Goal: Task Accomplishment & Management: Manage account settings

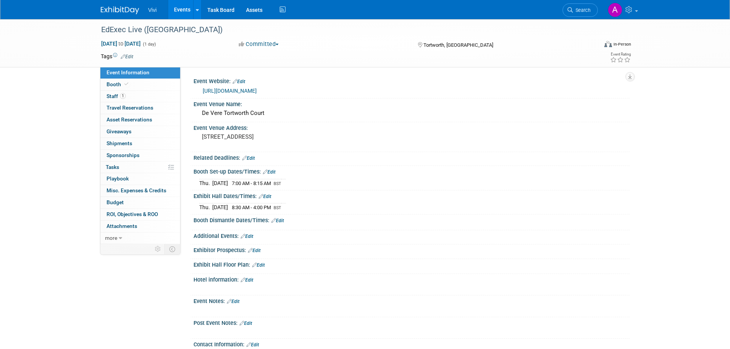
click at [158, 4] on li "Vivi" at bounding box center [158, 7] width 20 height 11
click at [175, 4] on link "Events" at bounding box center [182, 9] width 28 height 19
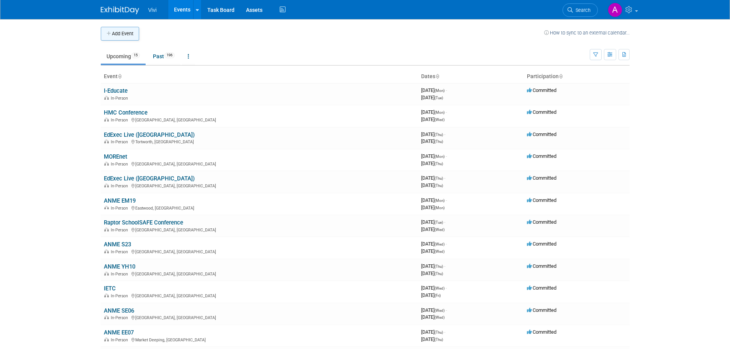
click at [121, 35] on button "Add Event" at bounding box center [120, 34] width 38 height 14
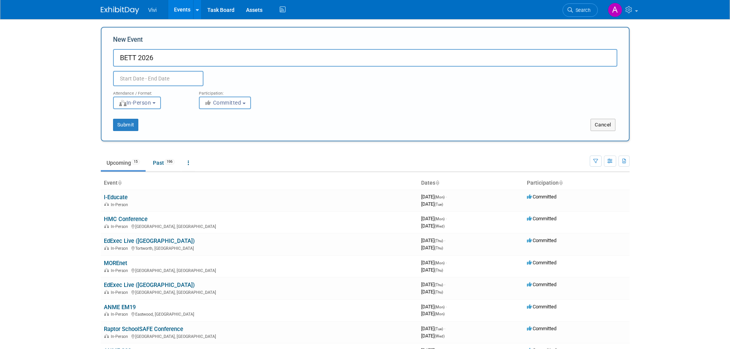
type input "BETT 2026"
click at [151, 82] on body "Vivi Events Add Event Bulk Upload Events Shareable Event Boards Recently Viewed…" at bounding box center [365, 174] width 730 height 349
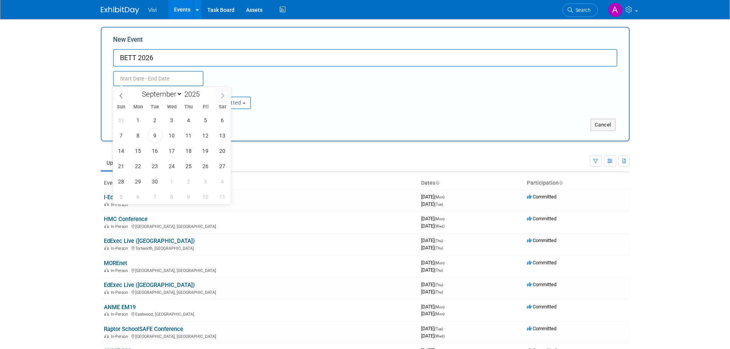
click at [220, 93] on icon at bounding box center [222, 95] width 5 height 5
select select "11"
click at [220, 93] on icon at bounding box center [222, 95] width 5 height 5
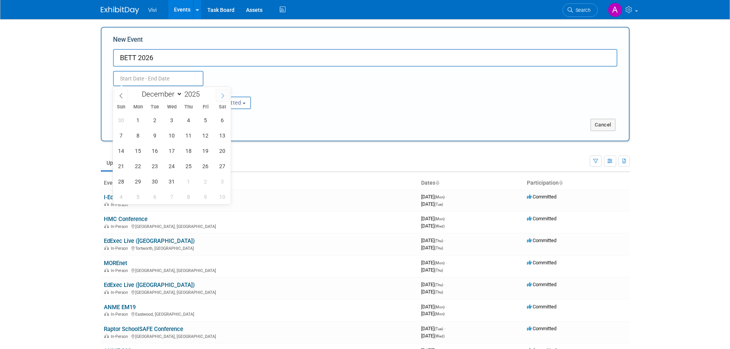
type input "2026"
select select "0"
click at [175, 164] on span "21" at bounding box center [171, 166] width 15 height 15
click at [201, 163] on span "23" at bounding box center [205, 166] width 15 height 15
type input "Jan 21, 2026 to Jan 23, 2026"
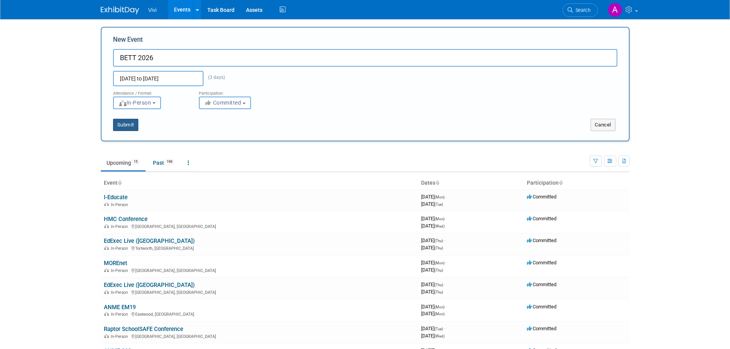
click at [125, 124] on button "Submit" at bounding box center [125, 125] width 25 height 12
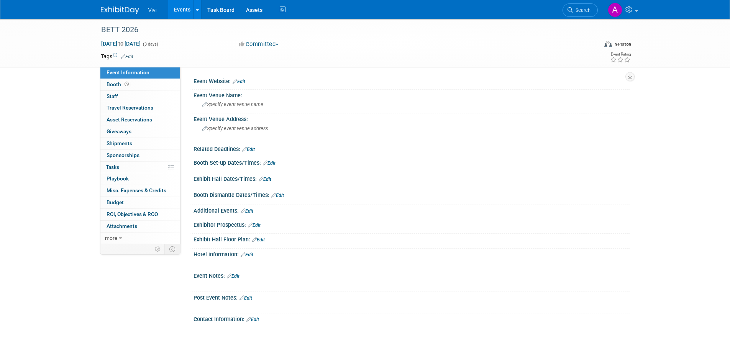
click at [174, 13] on link "Events" at bounding box center [182, 9] width 28 height 19
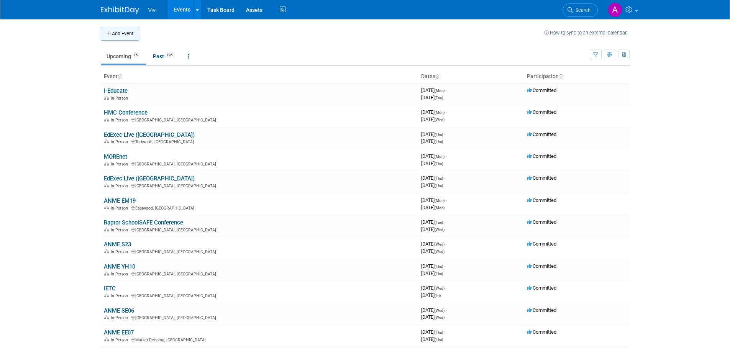
click at [111, 27] on button "Add Event" at bounding box center [120, 34] width 38 height 14
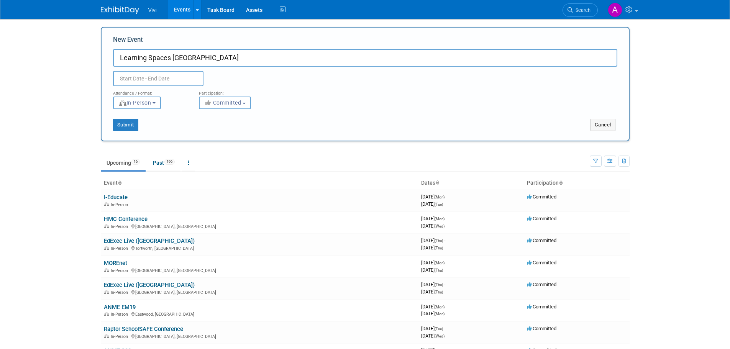
type input "Learning Spaces [GEOGRAPHIC_DATA]"
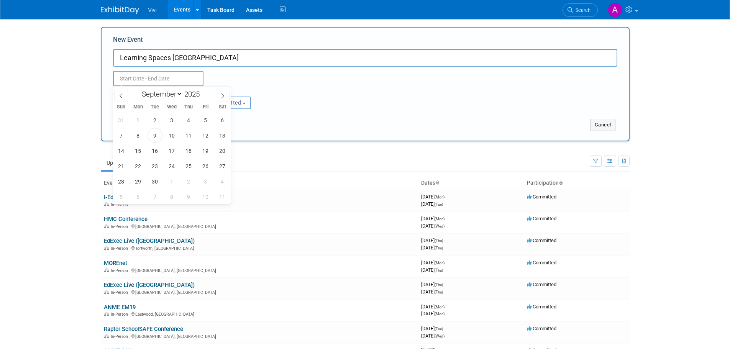
click at [130, 85] on input "text" at bounding box center [158, 78] width 90 height 15
click at [228, 91] on span at bounding box center [223, 95] width 14 height 13
select select "10"
click at [153, 167] on span "18" at bounding box center [154, 166] width 15 height 15
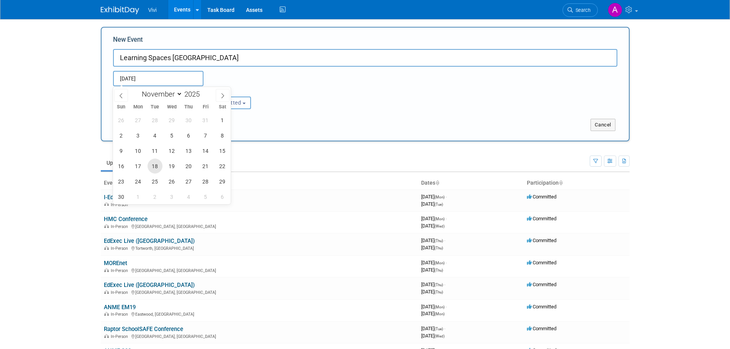
type input "[DATE] to [DATE]"
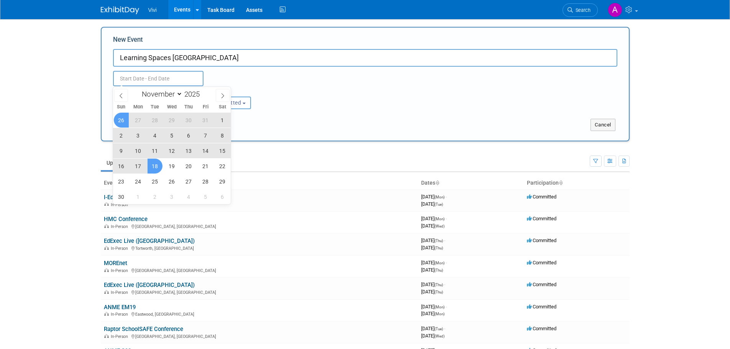
type input "[DATE] to [DATE]"
click at [108, 121] on div "Submit" at bounding box center [211, 125] width 219 height 12
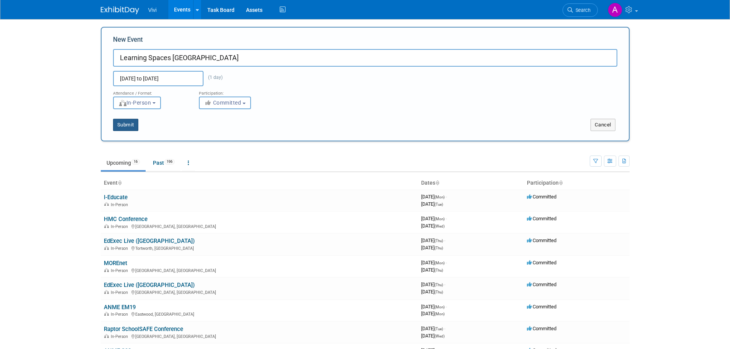
click at [128, 125] on button "Submit" at bounding box center [125, 125] width 25 height 12
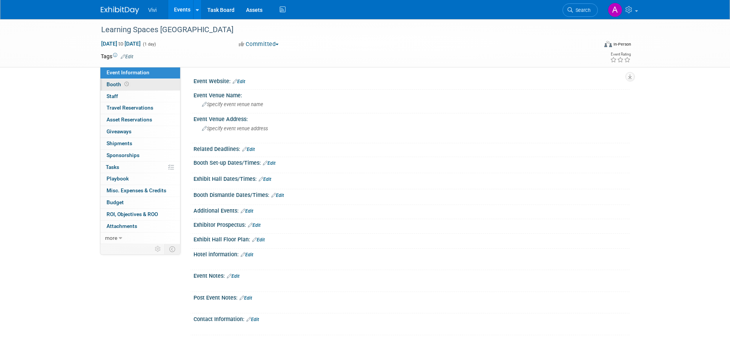
click at [124, 84] on icon at bounding box center [126, 84] width 4 height 4
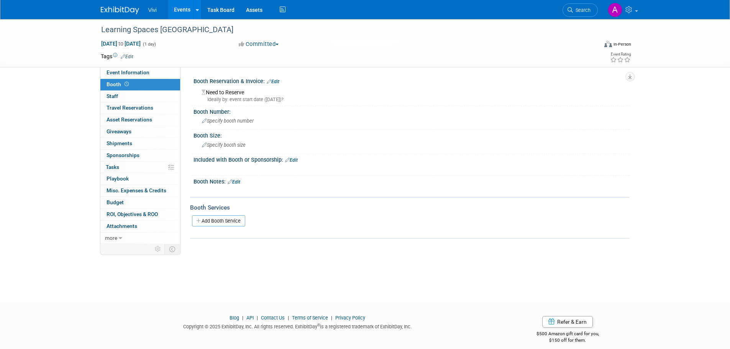
click at [274, 84] on link "Edit" at bounding box center [273, 81] width 13 height 5
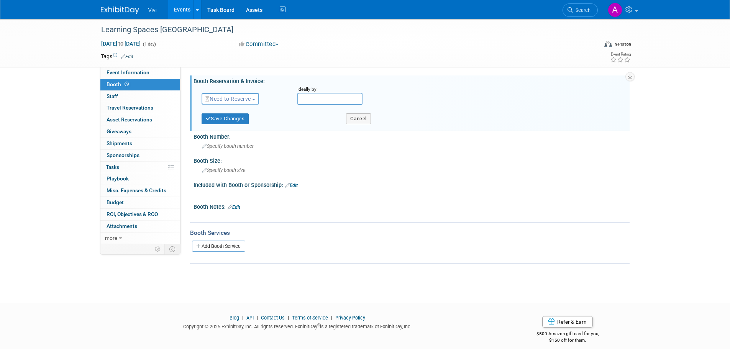
click at [234, 102] on button "Need to Reserve" at bounding box center [230, 98] width 58 height 11
click at [232, 122] on link "Reserved" at bounding box center [243, 122] width 82 height 11
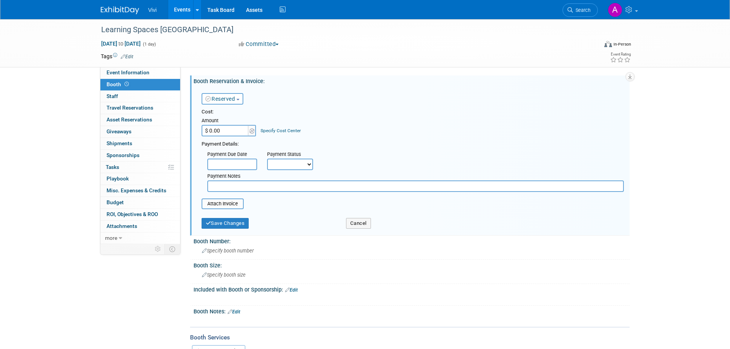
click at [225, 133] on input "$ 0.00" at bounding box center [225, 130] width 48 height 11
type input "$ 2,065.00"
click at [233, 225] on button "Save Changes" at bounding box center [224, 223] width 47 height 11
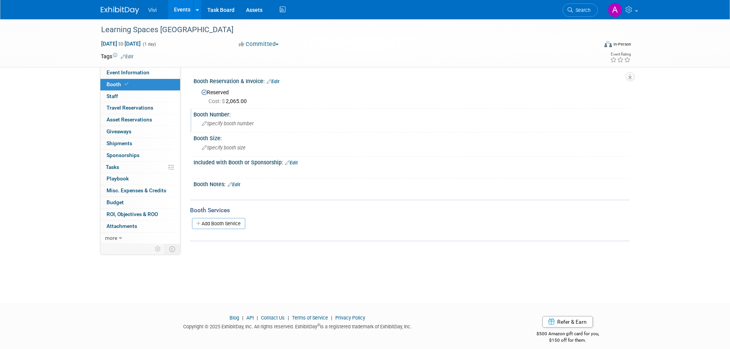
click at [229, 120] on div "Specify booth number" at bounding box center [411, 124] width 424 height 12
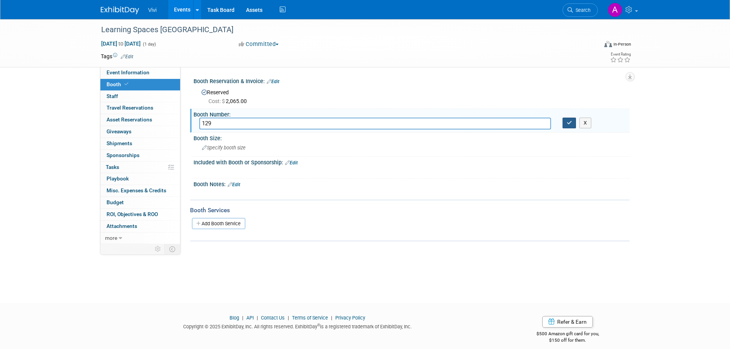
type input "129"
click at [573, 121] on button "button" at bounding box center [569, 123] width 14 height 11
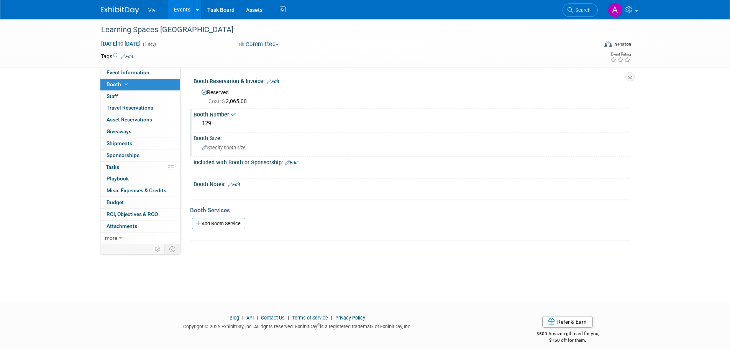
click at [249, 149] on div "Specify booth size" at bounding box center [411, 148] width 424 height 12
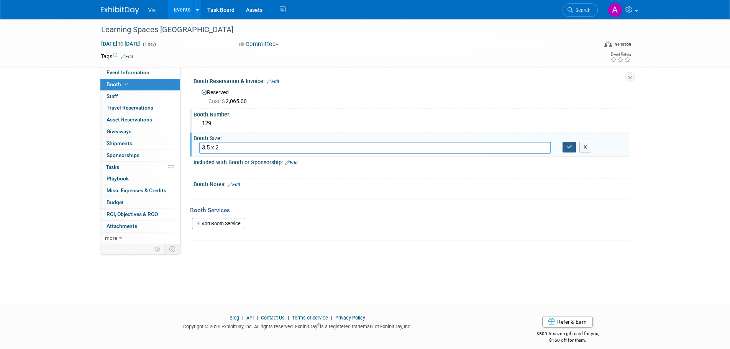
type input "3.5 x 2"
click at [575, 150] on button "button" at bounding box center [569, 147] width 14 height 11
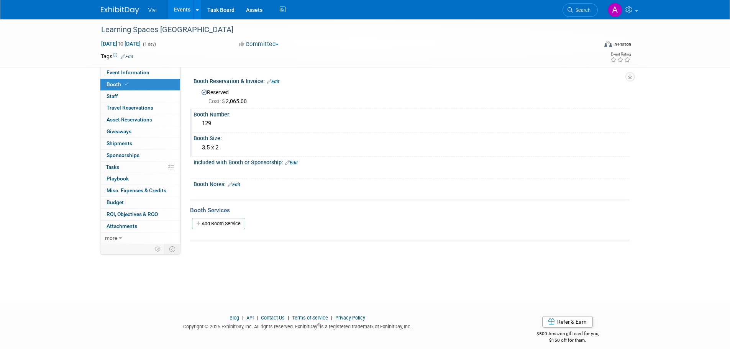
click at [289, 162] on icon at bounding box center [287, 162] width 5 height 5
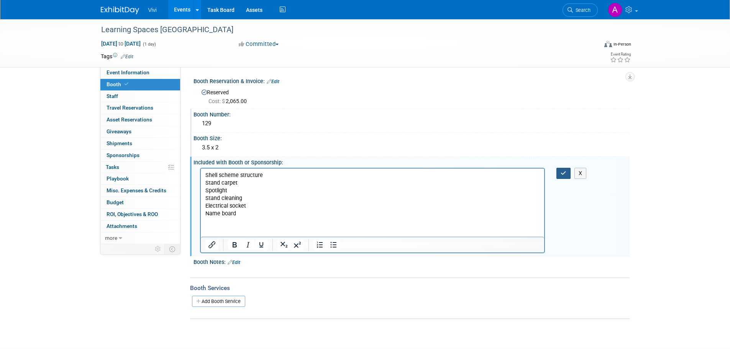
click at [567, 169] on button "button" at bounding box center [563, 173] width 14 height 11
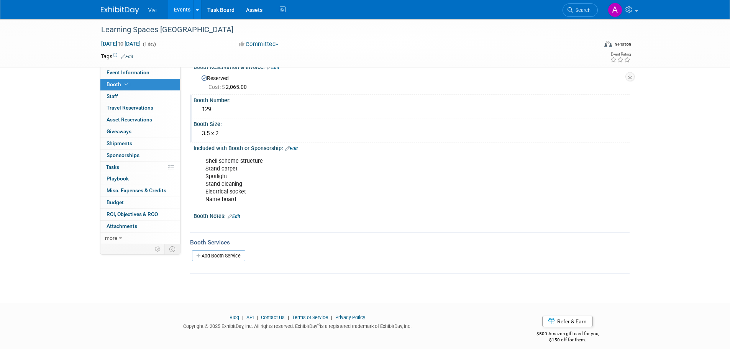
scroll to position [21, 0]
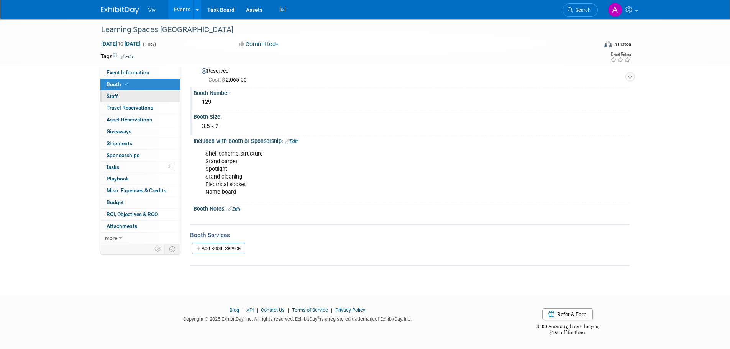
click at [120, 97] on link "0 Staff 0" at bounding box center [140, 96] width 80 height 11
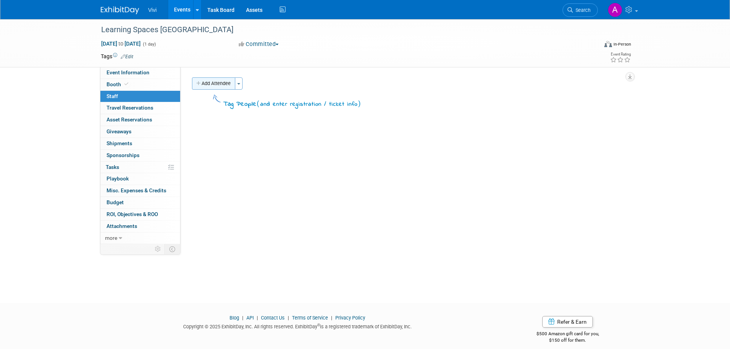
click at [217, 84] on button "Add Attendee" at bounding box center [213, 83] width 43 height 12
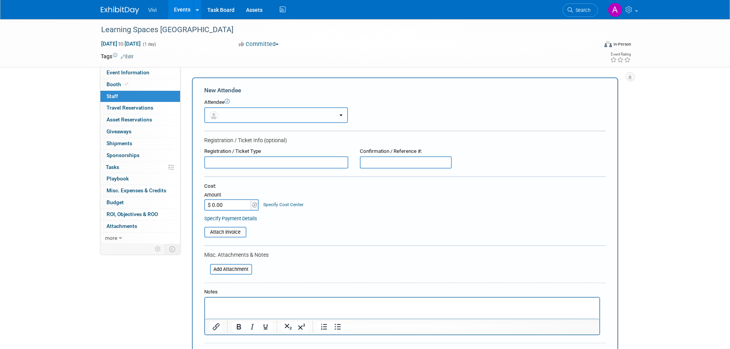
click at [226, 114] on button "button" at bounding box center [276, 115] width 144 height 16
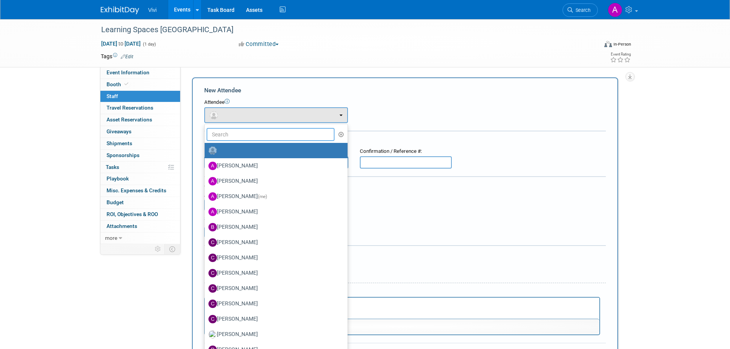
click at [233, 134] on input "text" at bounding box center [270, 134] width 128 height 13
type input "mark"
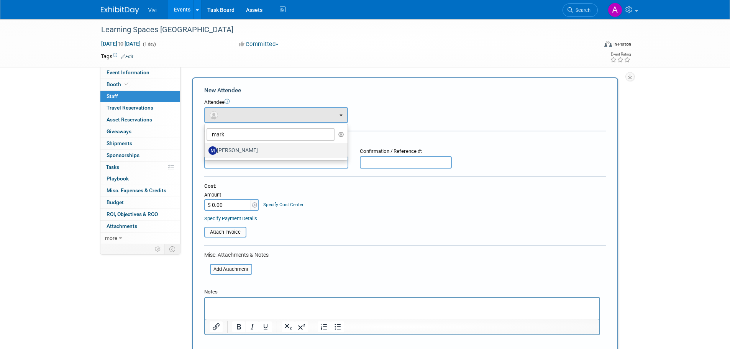
click at [240, 147] on label "Mark Shaw" at bounding box center [273, 150] width 131 height 12
click at [206, 147] on input "Mark Shaw" at bounding box center [203, 149] width 5 height 5
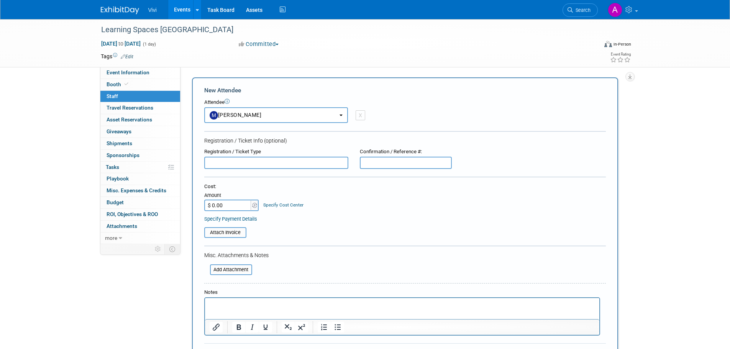
select select "e702b42f-e8cd-4863-a16a-cf0288c775c3"
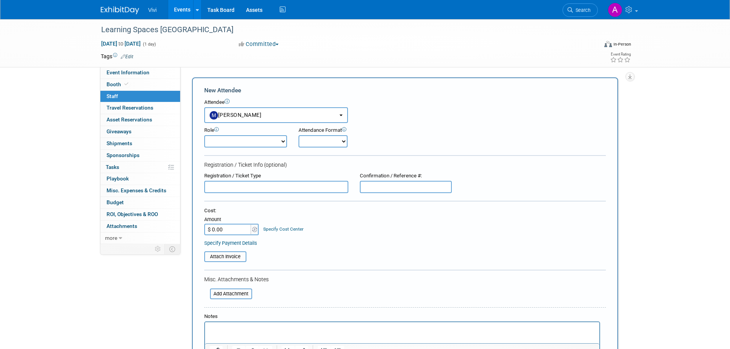
click at [283, 148] on form "New Attendee Attendee <img src="https://www.exhibitday.com/Images/Unassigned-Us…" at bounding box center [404, 239] width 401 height 306
click at [271, 145] on select "Demonstrator Host Planner Presenter Sales Representative Set-up/Dismantle Crew …" at bounding box center [245, 141] width 83 height 12
select select "4"
click at [204, 135] on select "Demonstrator Host Planner Presenter Sales Representative Set-up/Dismantle Crew …" at bounding box center [245, 141] width 83 height 12
click at [330, 147] on select "Onsite Remote" at bounding box center [322, 141] width 49 height 12
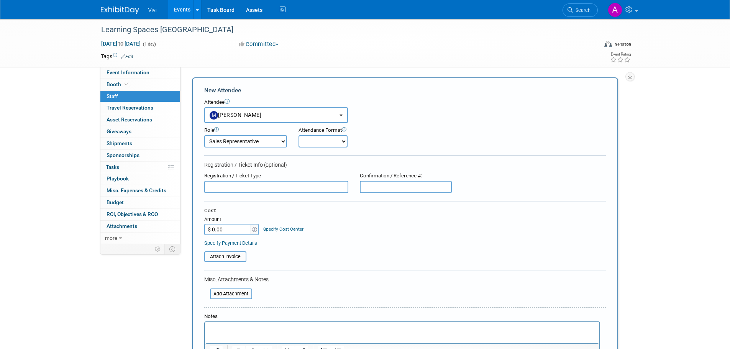
select select "1"
click at [298, 135] on select "Onsite Remote" at bounding box center [322, 141] width 49 height 12
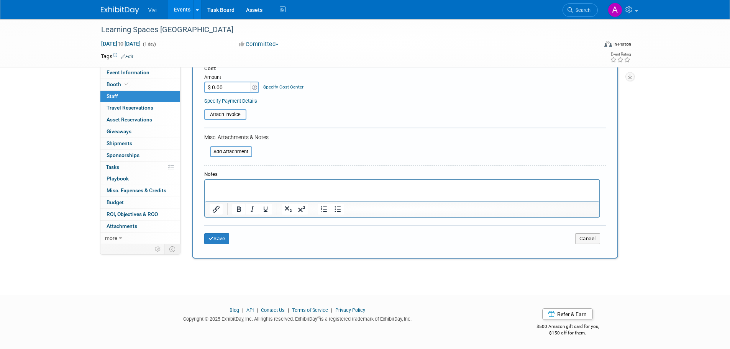
scroll to position [143, 0]
click at [224, 234] on button "Save" at bounding box center [216, 238] width 25 height 11
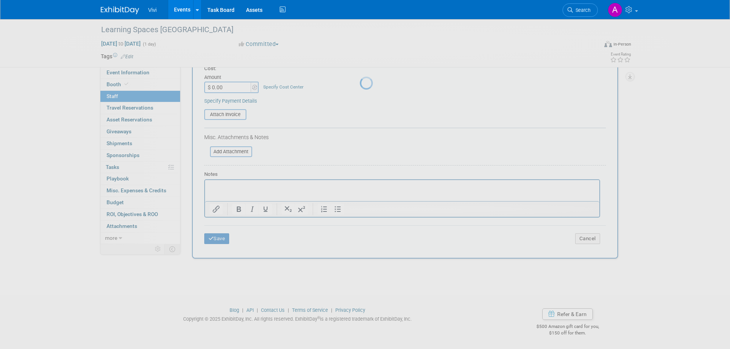
scroll to position [8, 0]
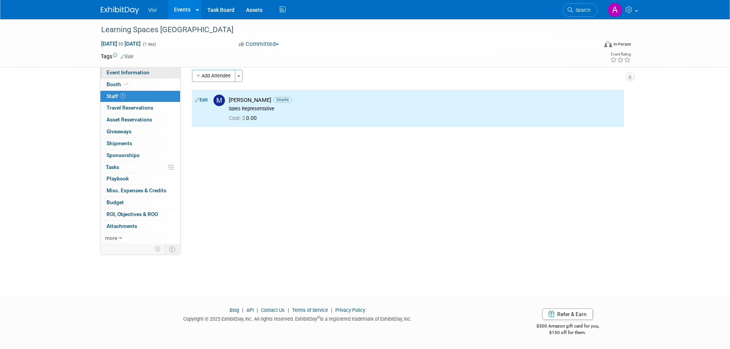
click at [119, 73] on span "Event Information" at bounding box center [127, 72] width 43 height 6
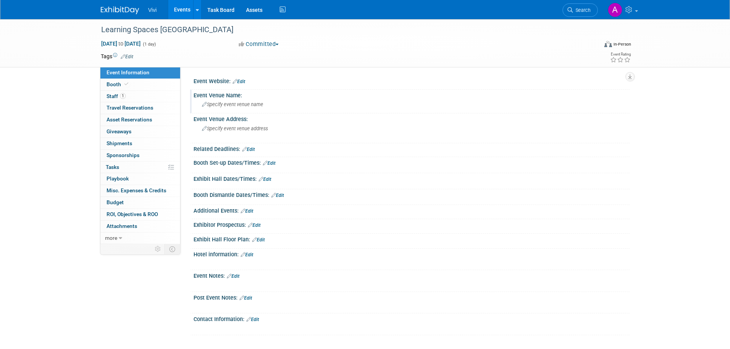
click at [231, 106] on span "Specify event venue name" at bounding box center [232, 105] width 61 height 6
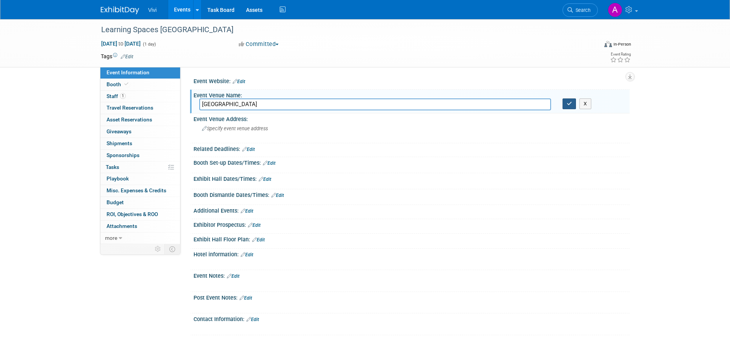
type input "Scottish Event Campus"
click at [570, 99] on button "button" at bounding box center [569, 103] width 14 height 11
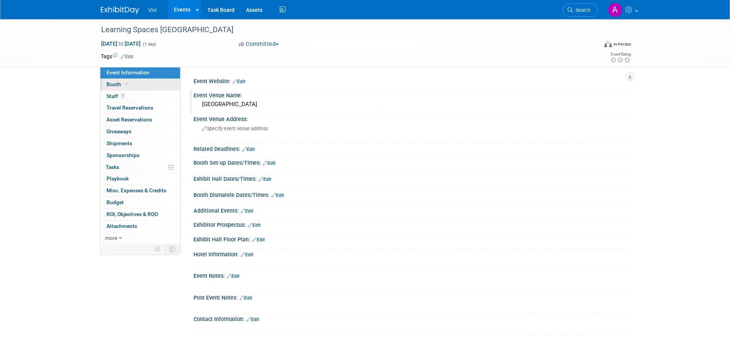
click at [151, 87] on link "Booth" at bounding box center [140, 84] width 80 height 11
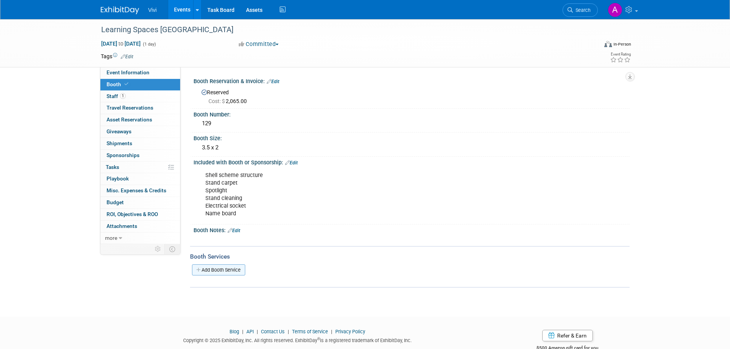
click at [226, 268] on link "Add Booth Service" at bounding box center [218, 269] width 53 height 11
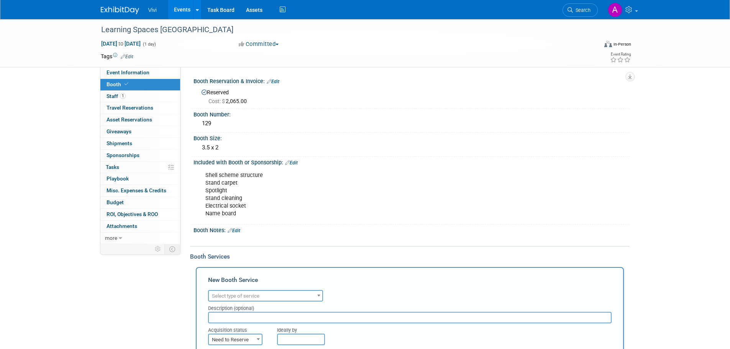
click at [236, 230] on link "Edit" at bounding box center [234, 230] width 13 height 5
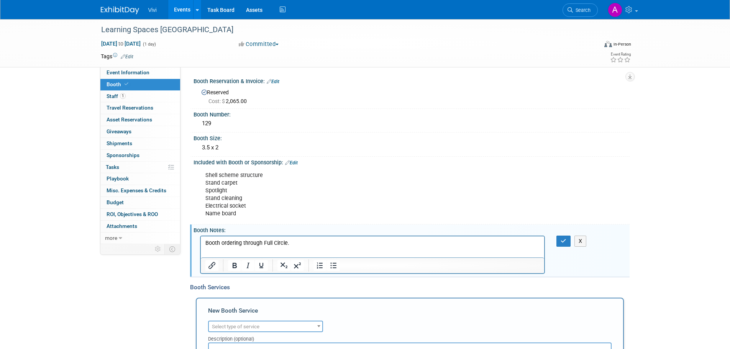
click at [294, 244] on p "Booth ordering through Full Circle." at bounding box center [372, 243] width 335 height 8
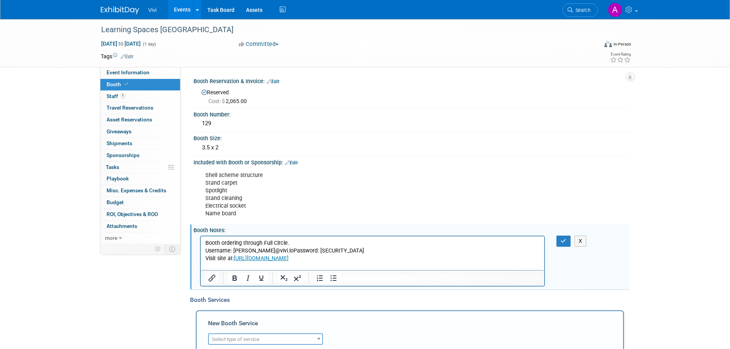
click at [266, 249] on p "Username: amyb@vivi.ioPassword: cZK3cytbXzOc" at bounding box center [372, 251] width 335 height 8
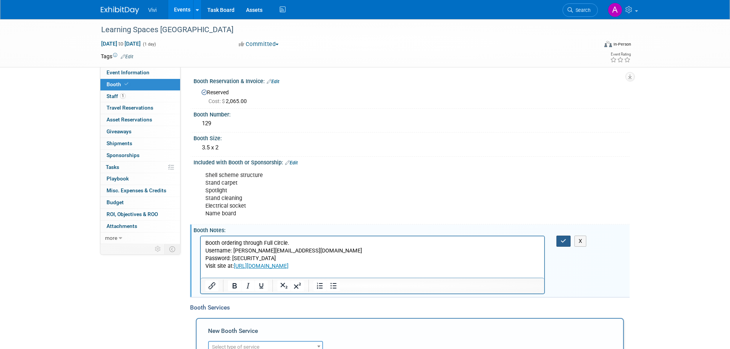
click at [560, 242] on icon "button" at bounding box center [563, 240] width 6 height 5
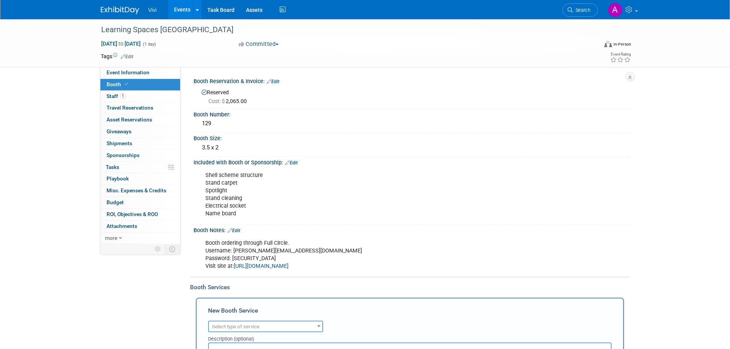
click at [178, 10] on link "Events" at bounding box center [182, 9] width 28 height 19
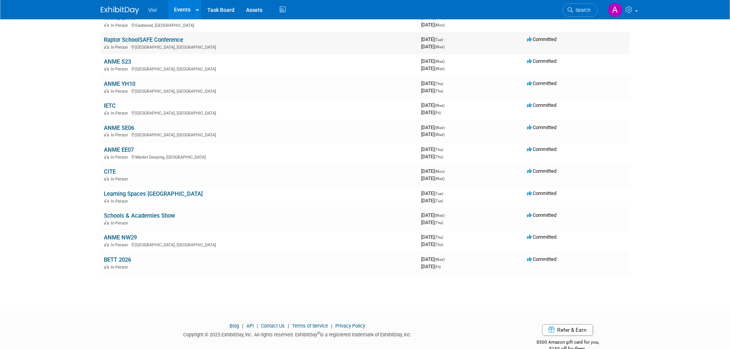
scroll to position [192, 0]
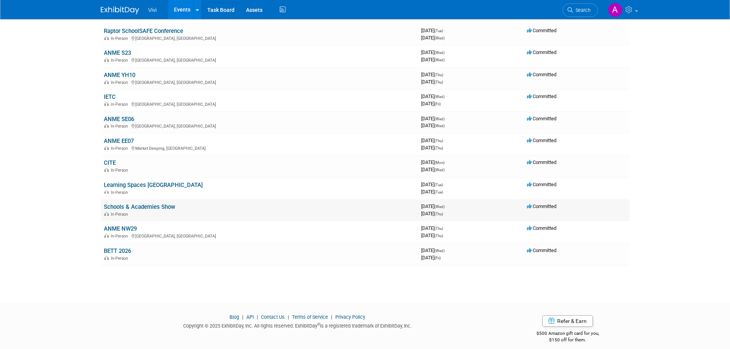
click at [162, 205] on link "Schools & Academies Show" at bounding box center [139, 206] width 71 height 7
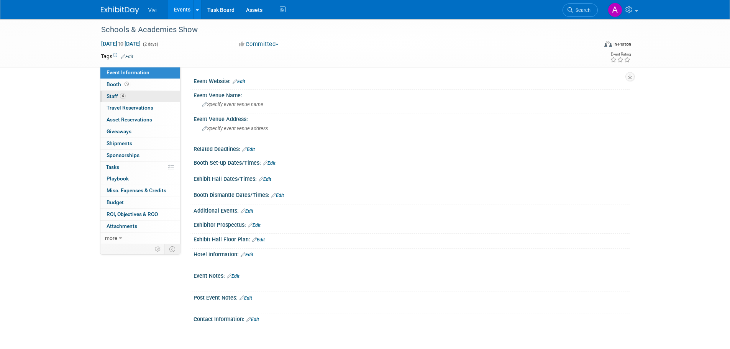
click at [149, 97] on link "4 Staff 4" at bounding box center [140, 96] width 80 height 11
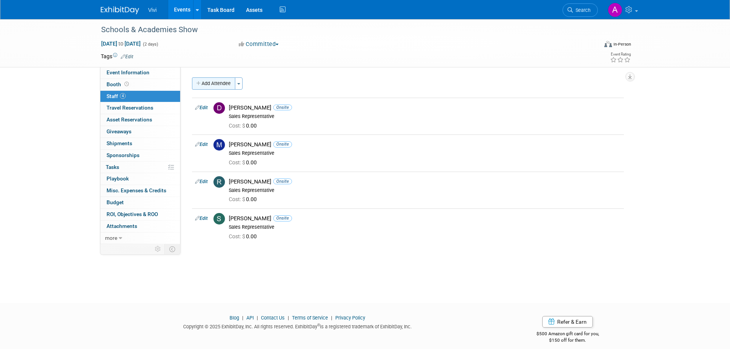
click at [215, 82] on button "Add Attendee" at bounding box center [213, 83] width 43 height 12
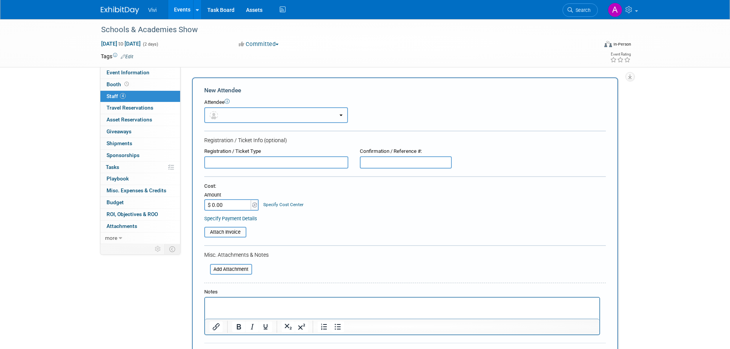
click at [251, 116] on button "button" at bounding box center [276, 115] width 144 height 16
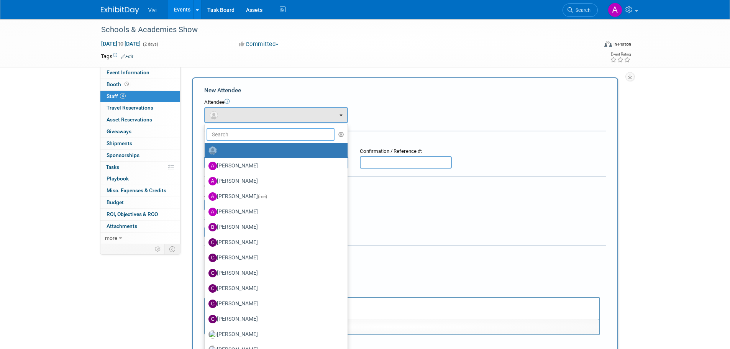
click at [251, 136] on input "text" at bounding box center [270, 134] width 128 height 13
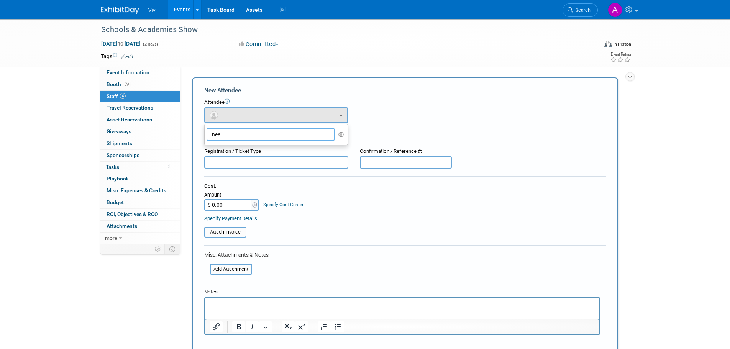
type input "nee"
click at [372, 100] on div "Attendee" at bounding box center [404, 102] width 401 height 7
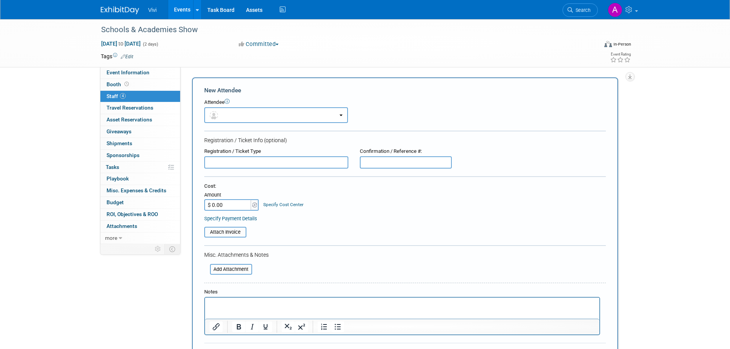
click at [300, 90] on div "New Attendee" at bounding box center [404, 90] width 401 height 8
click at [135, 91] on link "4 Staff 4" at bounding box center [140, 96] width 80 height 11
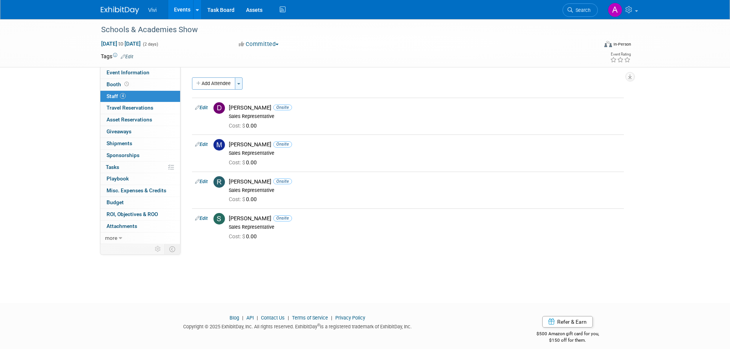
click at [237, 85] on button "Toggle Dropdown" at bounding box center [239, 83] width 8 height 12
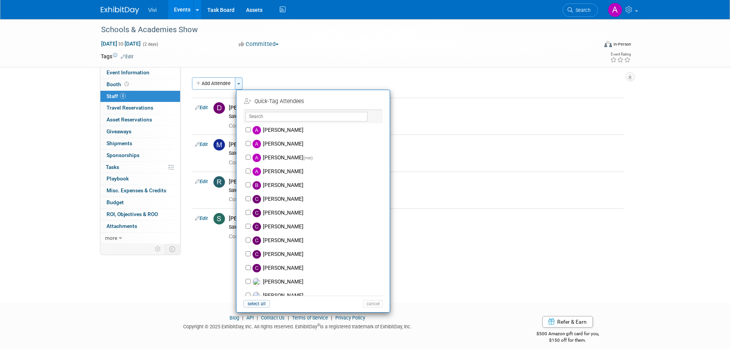
click at [237, 86] on button "Toggle Dropdown" at bounding box center [239, 83] width 8 height 12
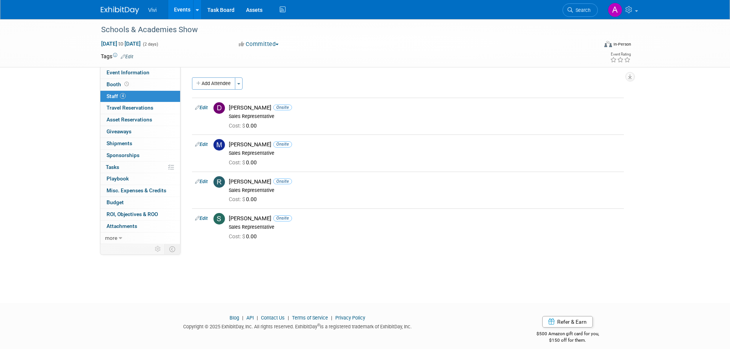
click at [280, 84] on div "Add Attendee Toggle Dropdown Quick -Tag Attendees Apply" at bounding box center [408, 83] width 432 height 12
click at [135, 73] on span "Event Information" at bounding box center [127, 72] width 43 height 6
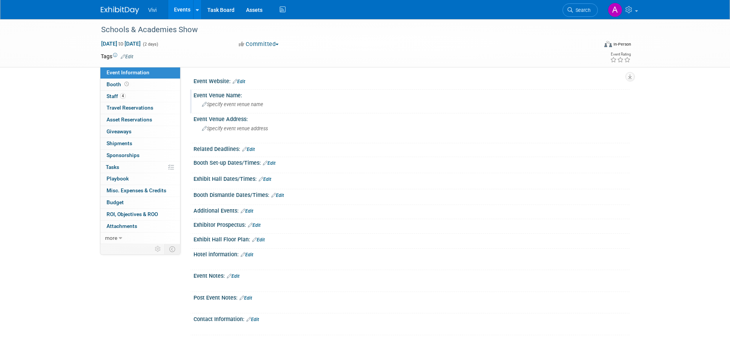
click at [234, 106] on span "Specify event venue name" at bounding box center [232, 105] width 61 height 6
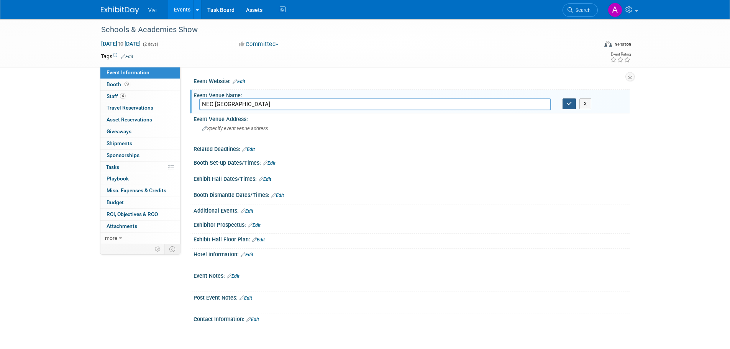
type input "NEC Birmingham"
click at [567, 104] on icon "button" at bounding box center [569, 103] width 5 height 5
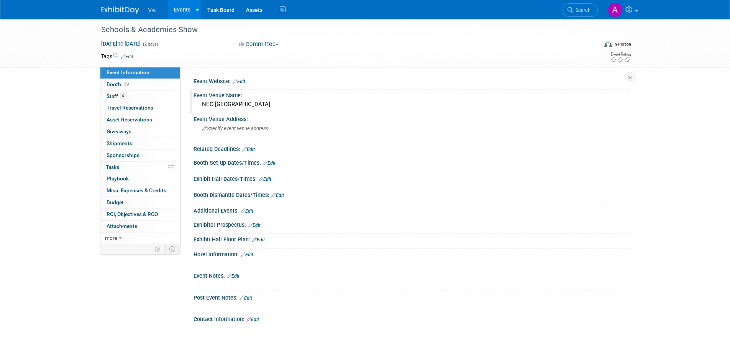
click at [180, 11] on link "Events" at bounding box center [182, 9] width 28 height 19
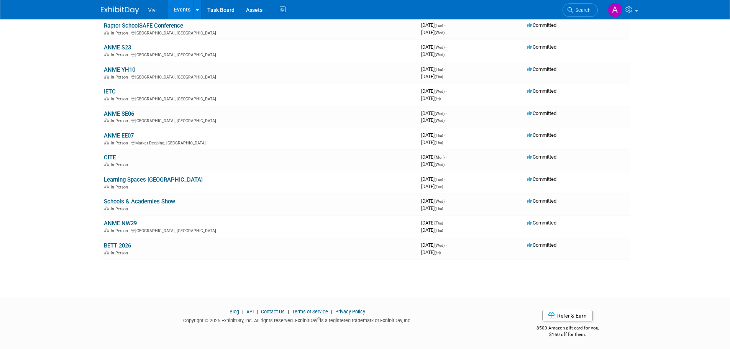
scroll to position [198, 0]
click at [126, 244] on link "BETT 2026" at bounding box center [117, 244] width 27 height 7
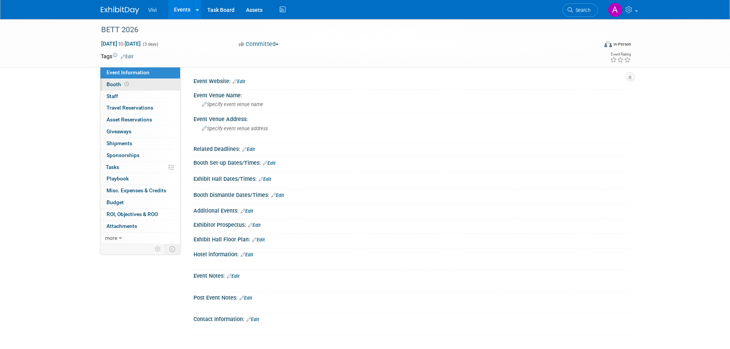
click at [131, 85] on link "Booth" at bounding box center [140, 84] width 80 height 11
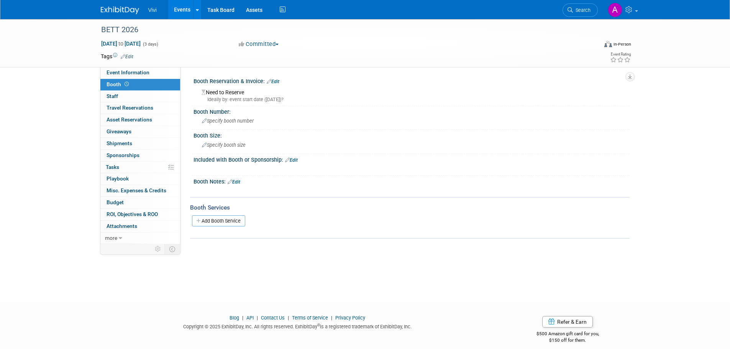
click at [272, 81] on link "Edit" at bounding box center [273, 81] width 13 height 5
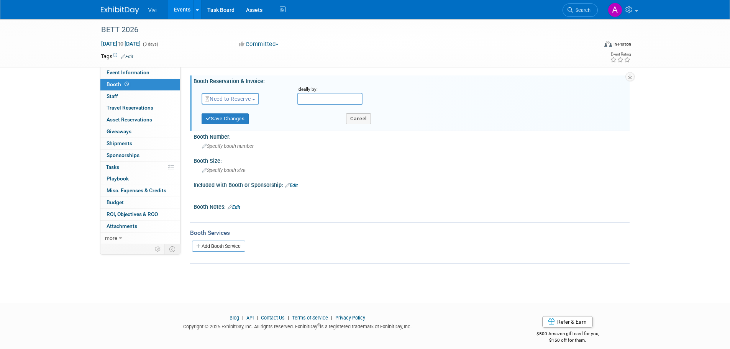
click at [214, 101] on span "Need to Reserve" at bounding box center [228, 99] width 46 height 6
click at [218, 120] on link "Reserved" at bounding box center [243, 122] width 82 height 11
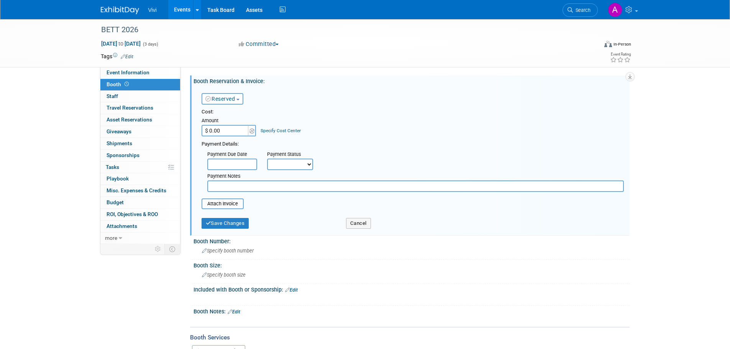
click at [225, 131] on input "$ 0.00" at bounding box center [225, 130] width 48 height 11
type input "$ 15,240.00"
click at [217, 221] on button "Save Changes" at bounding box center [224, 223] width 47 height 11
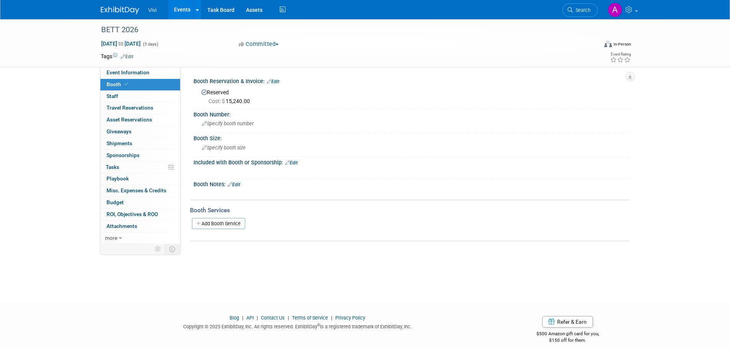
click at [236, 184] on link "Edit" at bounding box center [234, 184] width 13 height 5
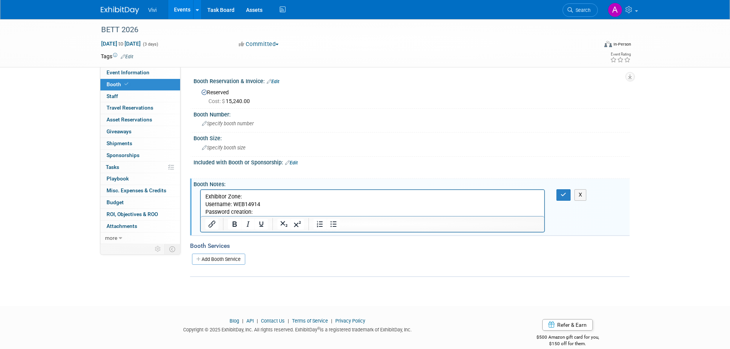
drag, startPoint x: 269, startPoint y: 210, endPoint x: 228, endPoint y: 208, distance: 41.0
click at [228, 208] on p "Password creation:" at bounding box center [372, 212] width 335 height 8
click at [233, 125] on span "Specify booth number" at bounding box center [228, 124] width 52 height 6
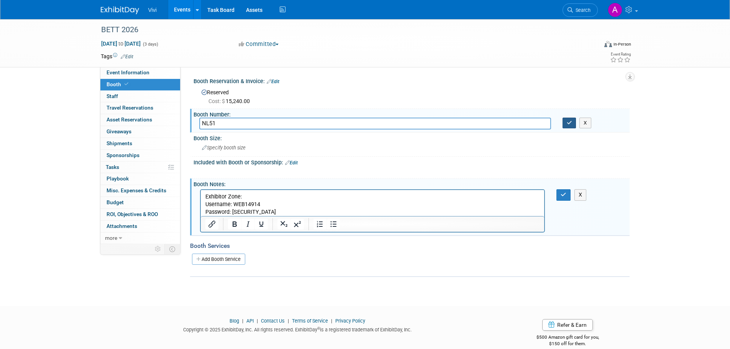
type input "NL51"
click at [567, 127] on button "button" at bounding box center [569, 123] width 14 height 11
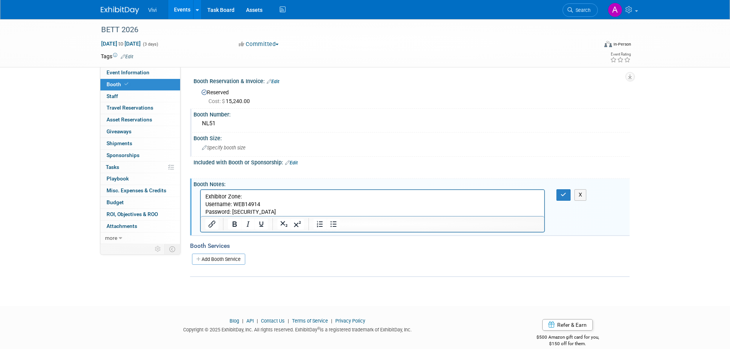
click at [227, 145] on span "Specify booth size" at bounding box center [224, 148] width 44 height 6
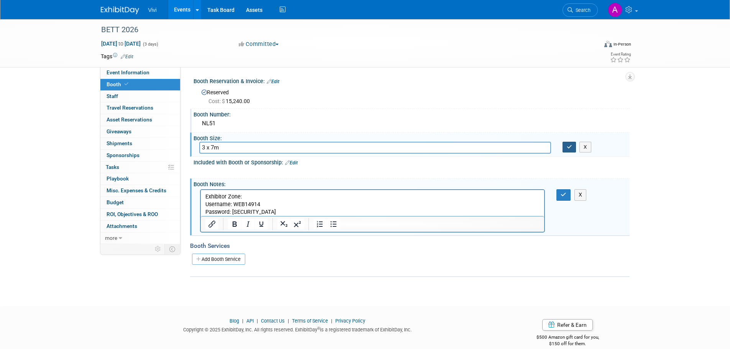
type input "3 x 7m"
click at [568, 149] on icon "button" at bounding box center [569, 146] width 5 height 5
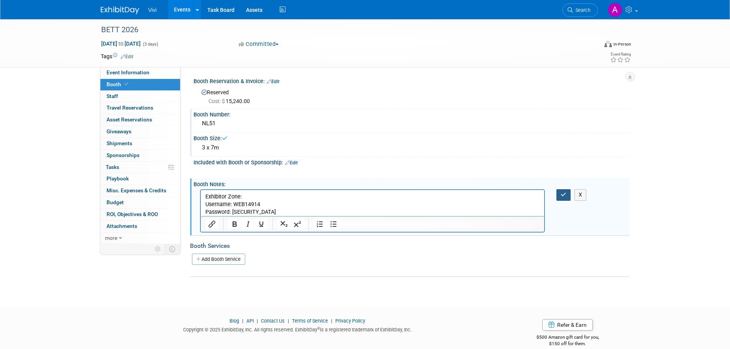
click at [566, 193] on icon "button" at bounding box center [563, 194] width 6 height 5
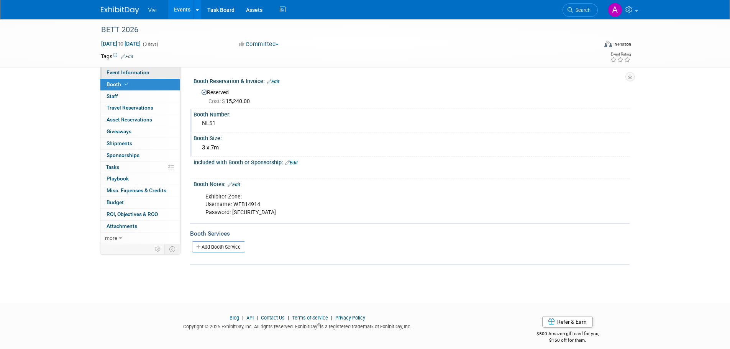
click at [139, 71] on span "Event Information" at bounding box center [127, 72] width 43 height 6
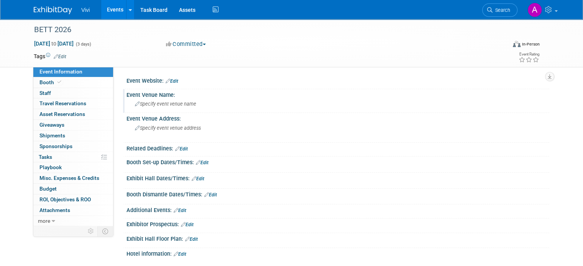
click at [161, 103] on span "Specify event venue name" at bounding box center [165, 104] width 61 height 6
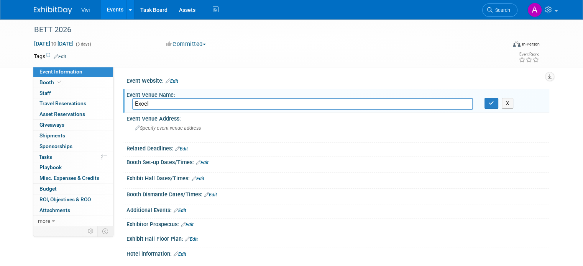
click at [169, 102] on input "Excel" at bounding box center [302, 104] width 341 height 12
type input "Excel Arena"
click at [494, 104] on icon "button" at bounding box center [490, 103] width 5 height 5
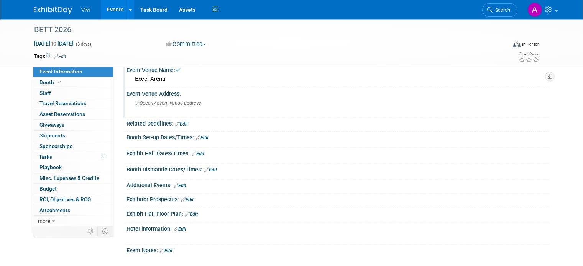
scroll to position [38, 0]
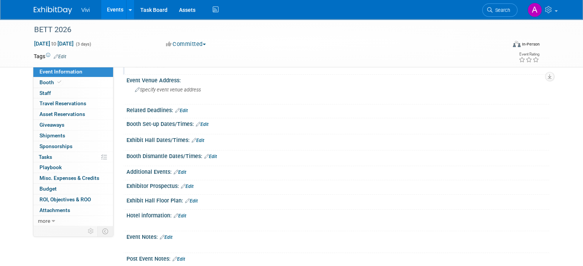
click at [196, 123] on link "Edit" at bounding box center [202, 124] width 13 height 5
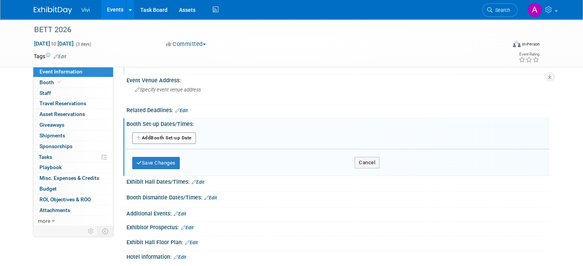
click at [157, 135] on button "Add Another Booth Set-up Date" at bounding box center [164, 138] width 64 height 11
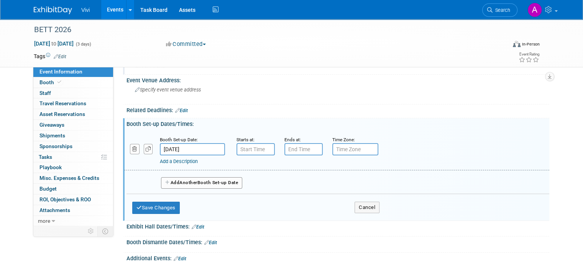
click at [180, 147] on input "Jan 21, 2026" at bounding box center [192, 149] width 65 height 12
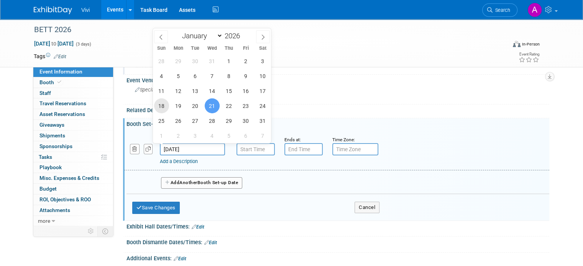
click at [163, 105] on span "18" at bounding box center [161, 105] width 15 height 15
type input "Jan 18, 2026"
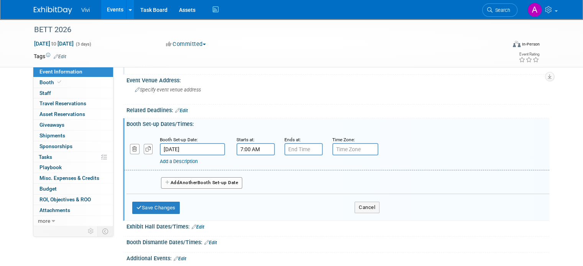
click at [242, 151] on input "7:00 AM" at bounding box center [255, 149] width 38 height 12
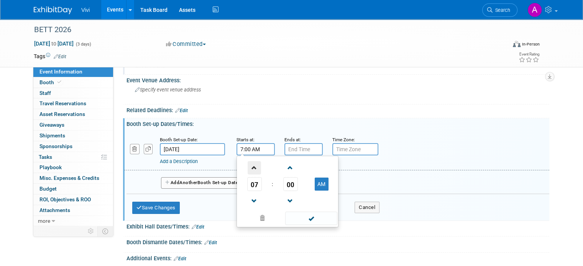
click at [254, 171] on span at bounding box center [253, 167] width 13 height 13
type input "8:00 AM"
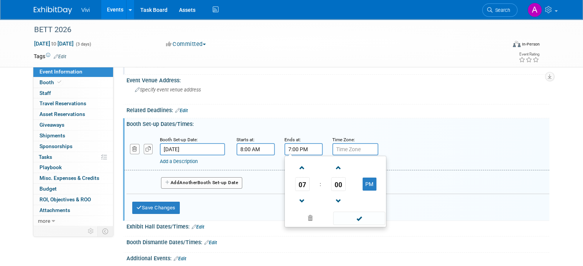
click at [293, 147] on input "7:00 PM" at bounding box center [303, 149] width 38 height 12
click at [299, 200] on span at bounding box center [301, 201] width 13 height 13
type input "6:00 PM"
click at [338, 151] on input "text" at bounding box center [355, 149] width 46 height 12
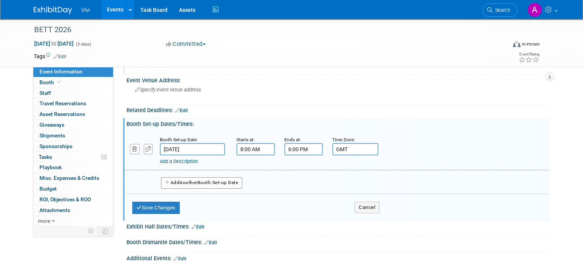
type input "GMT"
click at [190, 182] on span "Another" at bounding box center [188, 182] width 18 height 5
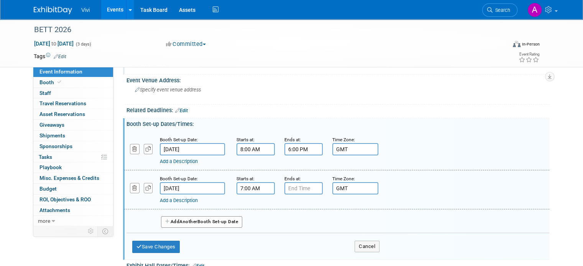
click at [241, 189] on input "7:00 AM" at bounding box center [255, 188] width 38 height 12
click at [251, 208] on span at bounding box center [253, 206] width 13 height 13
type input "8:00 AM"
click at [286, 187] on input "7:00 PM" at bounding box center [303, 188] width 38 height 12
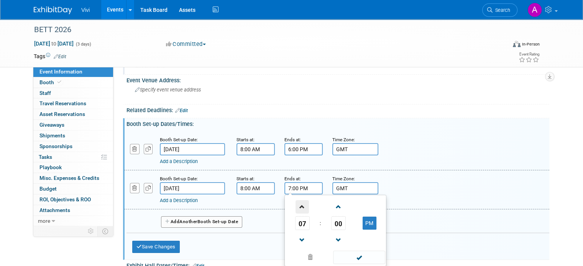
click at [297, 208] on span at bounding box center [301, 206] width 13 height 13
type input "8:00 PM"
click at [348, 186] on input "GMT" at bounding box center [355, 188] width 46 height 12
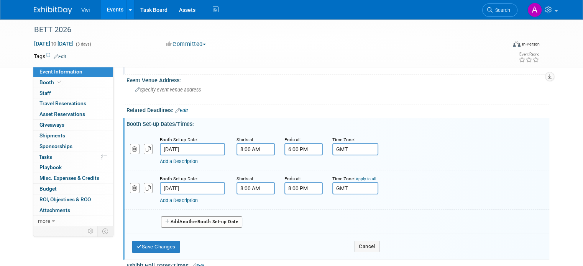
click at [179, 217] on button "Add Another Booth Set-up Date" at bounding box center [201, 221] width 81 height 11
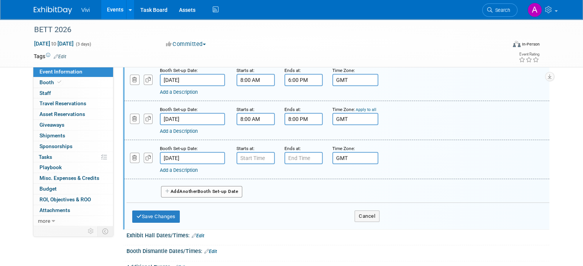
scroll to position [115, 0]
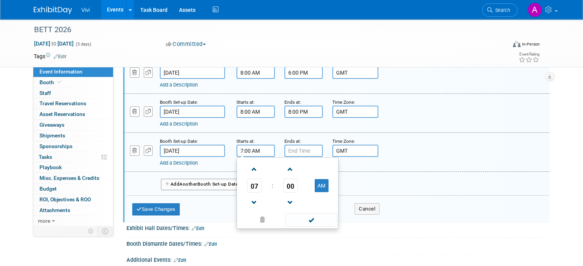
click at [236, 148] on input "7:00 AM" at bounding box center [255, 151] width 38 height 12
click at [247, 165] on span at bounding box center [253, 169] width 13 height 13
type input "8:00 AM"
click at [311, 146] on input "7:00 PM" at bounding box center [303, 151] width 38 height 12
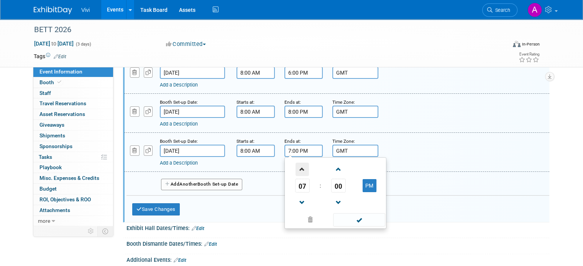
click at [298, 165] on span at bounding box center [301, 169] width 13 height 13
type input "10:00 PM"
click at [407, 146] on div "Add a Description Description:" at bounding box center [336, 151] width 436 height 29
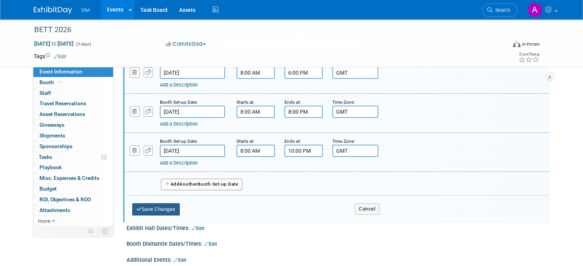
click at [155, 205] on button "Save Changes" at bounding box center [155, 209] width 47 height 12
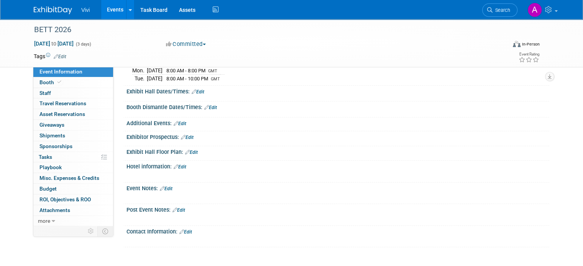
scroll to position [38, 0]
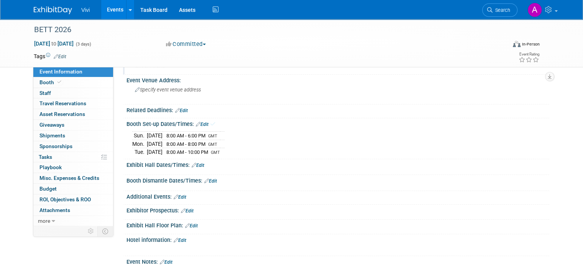
click at [199, 164] on div "Exhibit Hall Dates/Times: Edit" at bounding box center [337, 164] width 422 height 10
click at [197, 163] on link "Edit" at bounding box center [198, 165] width 13 height 5
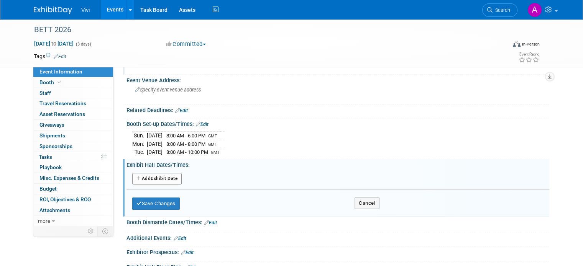
click at [173, 172] on div "Add Another Exhibit Date" at bounding box center [337, 179] width 422 height 15
click at [170, 177] on button "Add Another Exhibit Date" at bounding box center [156, 178] width 49 height 11
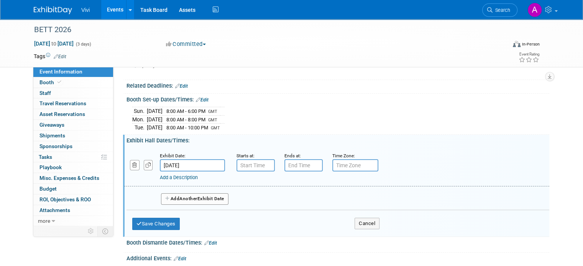
scroll to position [77, 0]
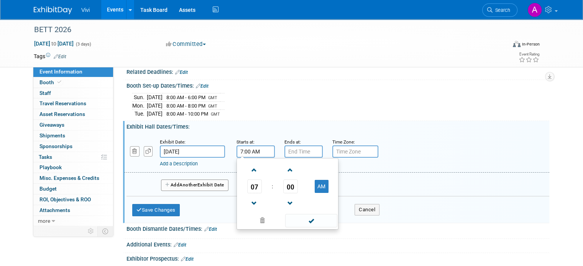
click at [261, 150] on input "7:00 AM" at bounding box center [255, 152] width 38 height 12
click at [247, 168] on span at bounding box center [253, 170] width 13 height 13
click at [249, 165] on span at bounding box center [253, 170] width 13 height 13
type input "10:00 AM"
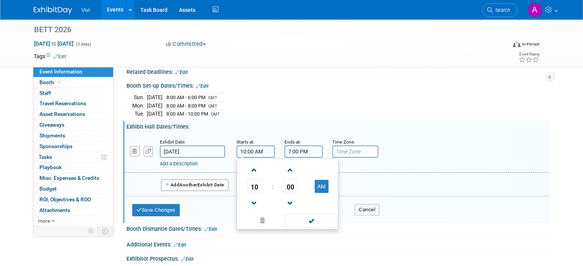
click at [290, 151] on input "7:00 PM" at bounding box center [303, 152] width 38 height 12
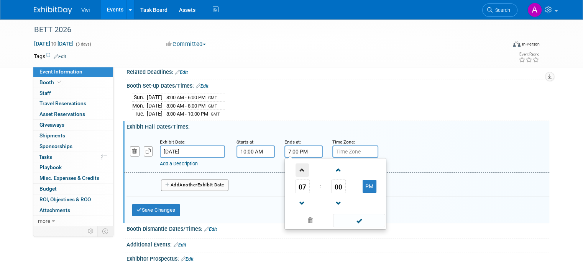
click at [297, 167] on span at bounding box center [301, 170] width 13 height 13
click at [295, 198] on span at bounding box center [301, 203] width 13 height 13
type input "6:00 PM"
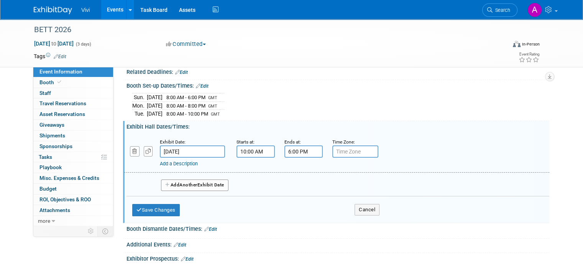
click at [348, 152] on input "text" at bounding box center [355, 152] width 46 height 12
type input "GMT"
click at [184, 182] on span "Another" at bounding box center [188, 184] width 18 height 5
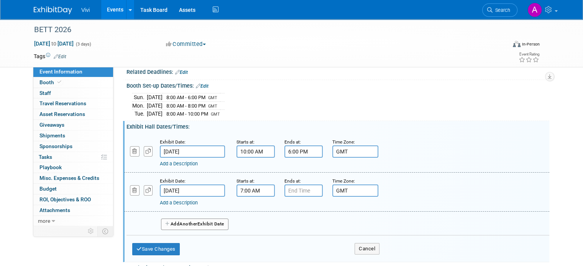
click at [250, 191] on input "7:00 AM" at bounding box center [255, 191] width 38 height 12
click at [254, 207] on span at bounding box center [253, 209] width 13 height 13
click at [250, 207] on span at bounding box center [253, 209] width 13 height 13
type input "10:00 AM"
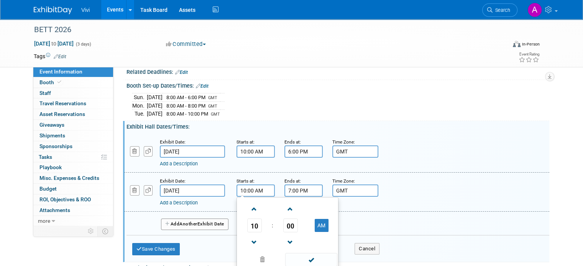
click at [288, 187] on input "7:00 PM" at bounding box center [303, 191] width 38 height 12
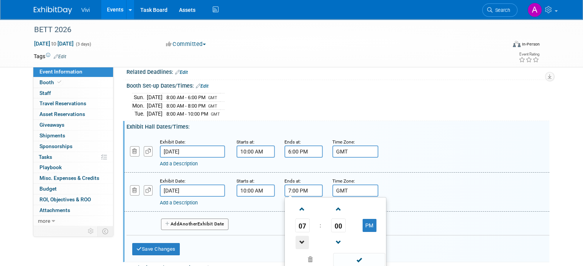
click at [295, 241] on span at bounding box center [301, 242] width 13 height 13
type input "6:00 PM"
click at [198, 222] on button "Add Another Exhibit Date" at bounding box center [194, 224] width 67 height 11
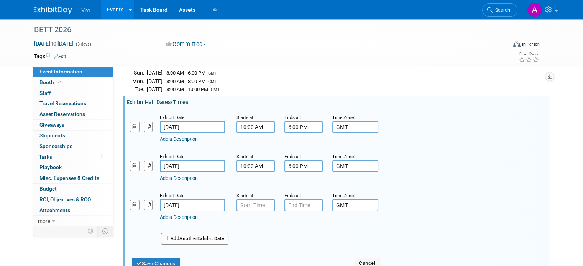
scroll to position [115, 0]
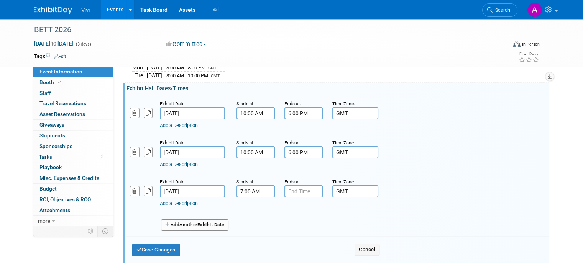
click at [248, 192] on input "7:00 AM" at bounding box center [255, 191] width 38 height 12
click at [252, 206] on span at bounding box center [253, 209] width 13 height 13
type input "10:00 AM"
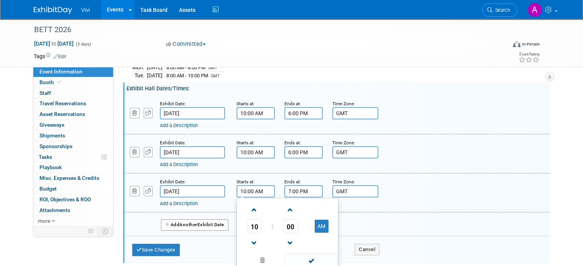
click at [294, 192] on input "7:00 PM" at bounding box center [303, 191] width 38 height 12
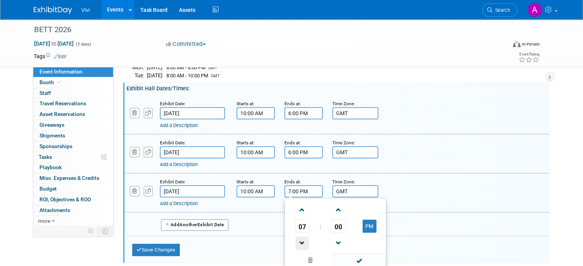
click at [295, 239] on span at bounding box center [301, 243] width 13 height 13
type input "5:00 PM"
click at [563, 130] on div "BETT 2026 Jan 21, 2026 to Jan 23, 2026 (3 days) Jan 21, 2026 to Jan 23, 2026 Co…" at bounding box center [291, 164] width 583 height 520
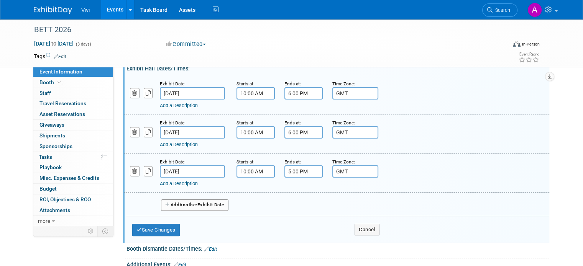
scroll to position [153, 0]
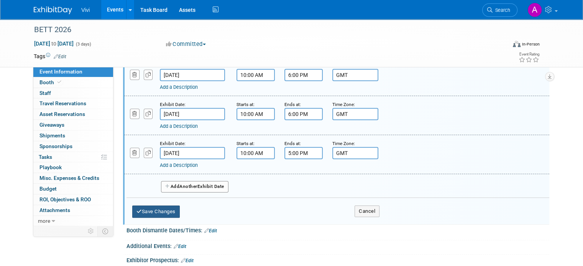
click at [162, 206] on button "Save Changes" at bounding box center [155, 212] width 47 height 12
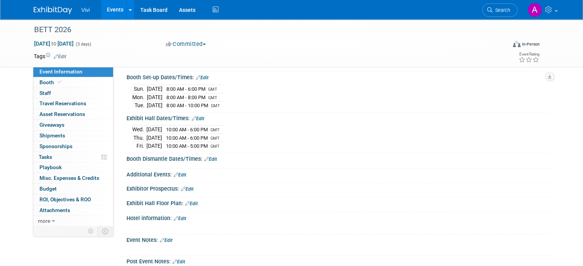
scroll to position [77, 0]
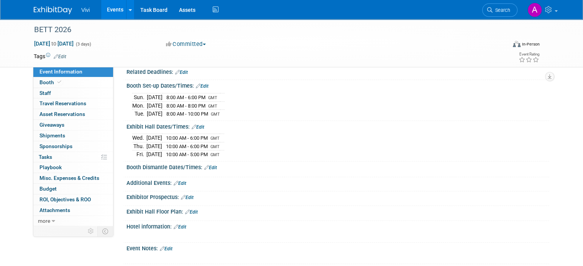
click at [207, 166] on link "Edit" at bounding box center [210, 167] width 13 height 5
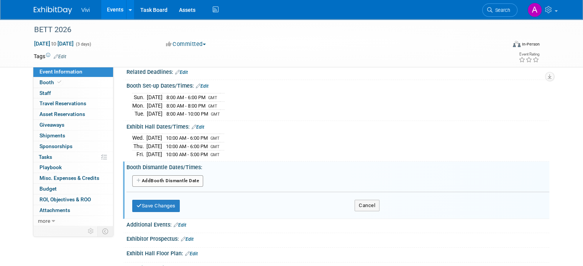
click at [175, 181] on button "Add Another Booth Dismantle Date" at bounding box center [167, 180] width 71 height 11
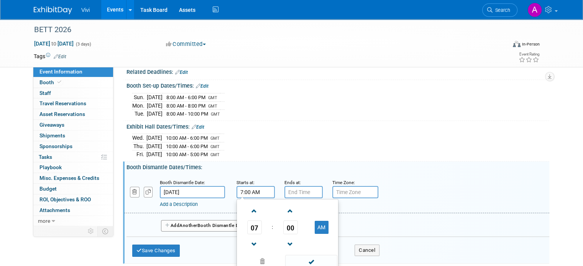
click at [237, 187] on input "7:00 AM" at bounding box center [255, 192] width 38 height 12
click at [250, 239] on span at bounding box center [253, 244] width 13 height 13
click at [288, 228] on span "00" at bounding box center [290, 228] width 15 height 14
click at [288, 228] on td "30" at bounding box center [299, 232] width 25 height 21
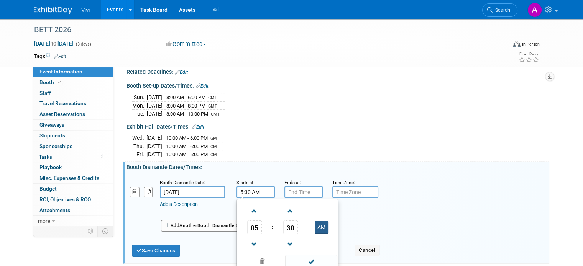
click at [314, 223] on button "AM" at bounding box center [321, 227] width 14 height 13
type input "5:30 PM"
click at [300, 192] on input "7:00 PM" at bounding box center [303, 192] width 38 height 12
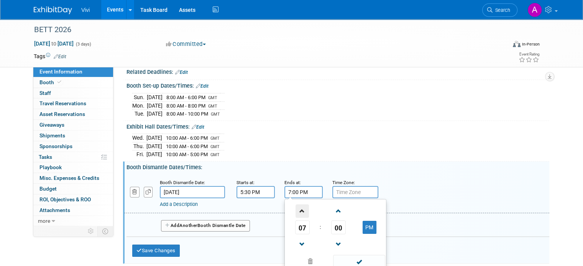
click at [295, 208] on span at bounding box center [301, 211] width 13 height 13
type input "10:00 PM"
click at [337, 194] on input "text" at bounding box center [355, 192] width 46 height 12
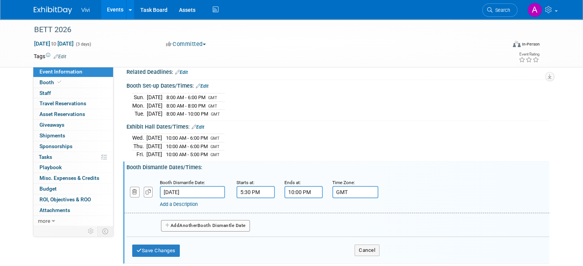
type input "GMT"
click at [186, 220] on button "Add Another Booth Dismantle Date" at bounding box center [205, 225] width 89 height 11
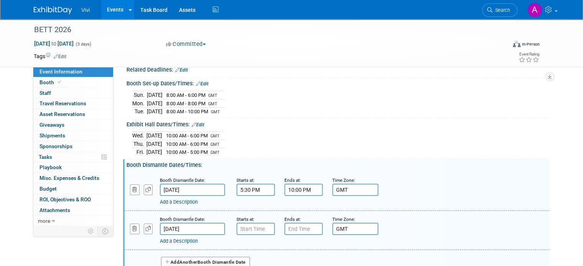
scroll to position [115, 0]
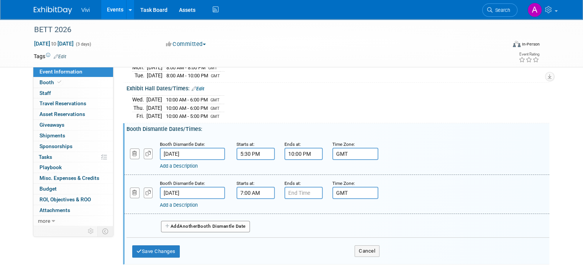
click at [243, 190] on input "7:00 AM" at bounding box center [255, 193] width 38 height 12
click at [249, 207] on span at bounding box center [253, 211] width 13 height 13
type input "8:00 AM"
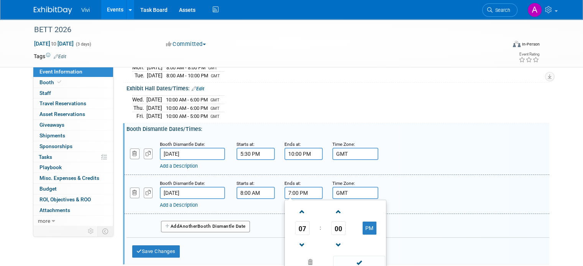
click at [303, 187] on input "7:00 PM" at bounding box center [303, 193] width 38 height 12
click at [296, 245] on span at bounding box center [301, 245] width 13 height 13
type input "4:00 PM"
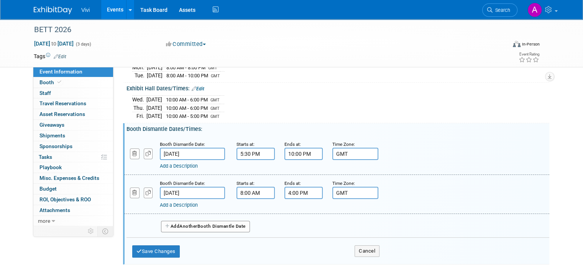
drag, startPoint x: 226, startPoint y: 242, endPoint x: 206, endPoint y: 243, distance: 20.7
click at [226, 242] on div "Save Changes Cancel" at bounding box center [255, 250] width 247 height 24
click at [170, 251] on button "Save Changes" at bounding box center [155, 252] width 47 height 12
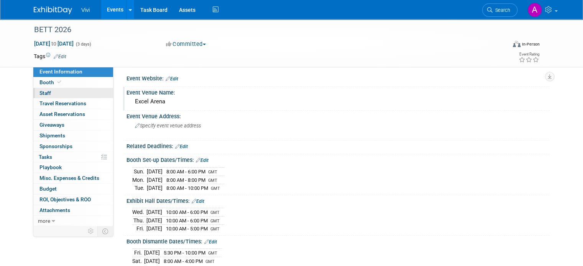
scroll to position [0, 0]
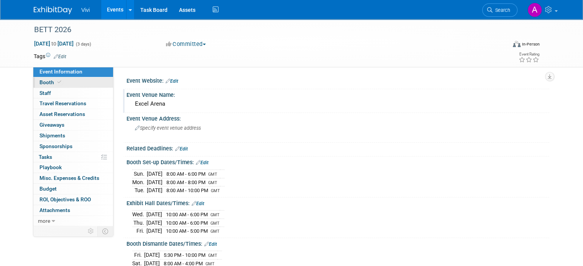
click at [65, 83] on link "Booth" at bounding box center [73, 82] width 80 height 10
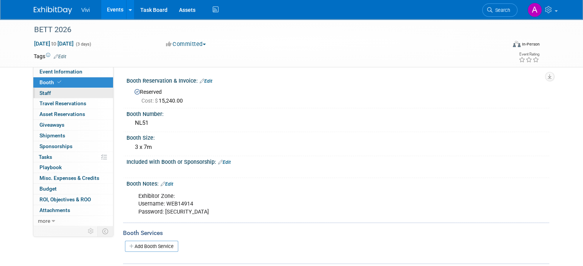
click at [62, 95] on link "0 Staff 0" at bounding box center [73, 93] width 80 height 10
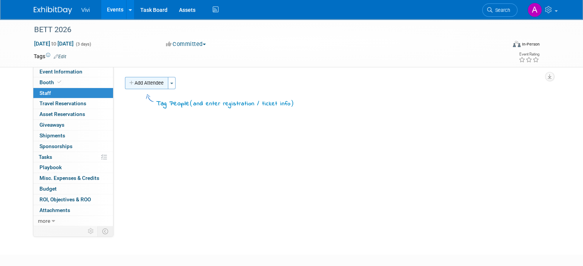
click at [148, 83] on button "Add Attendee" at bounding box center [146, 83] width 43 height 12
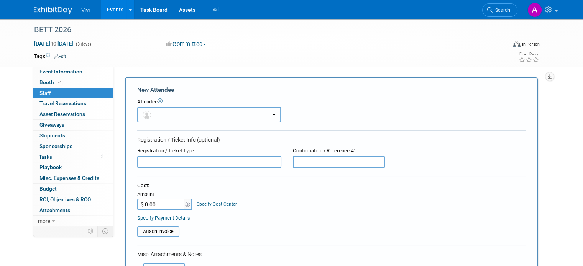
click at [157, 111] on button "button" at bounding box center [209, 115] width 144 height 16
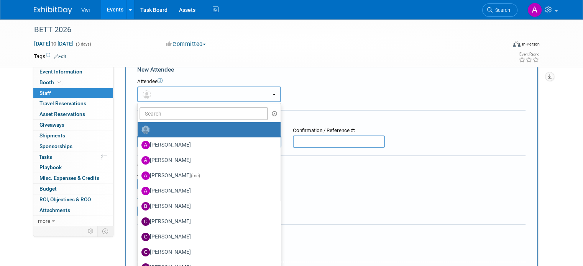
scroll to position [38, 0]
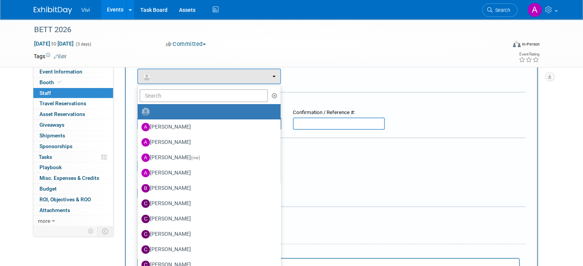
click at [308, 66] on div "BETT 2026 Jan 21, 2026 to Jan 23, 2026 (3 days) Jan 21, 2026 to Jan 23, 2026 Co…" at bounding box center [291, 43] width 527 height 48
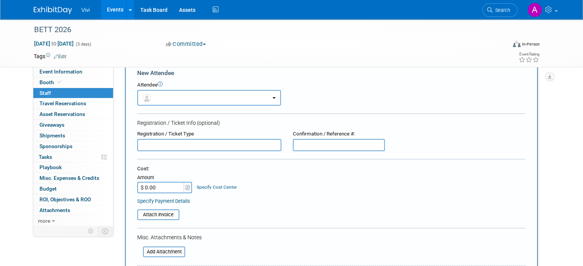
scroll to position [0, 0]
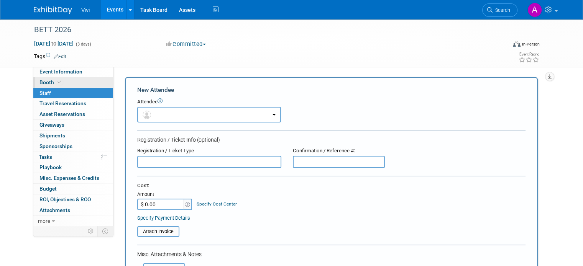
click at [61, 84] on link "Booth" at bounding box center [73, 82] width 80 height 10
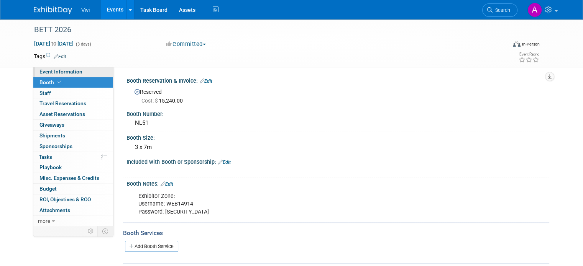
click at [76, 71] on link "Event Information" at bounding box center [73, 72] width 80 height 10
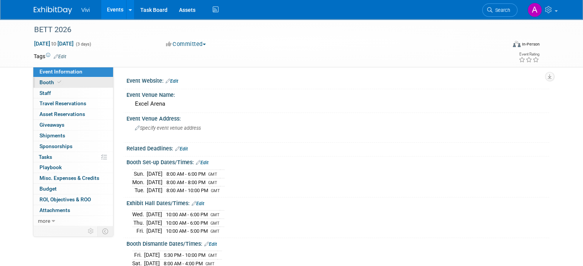
click at [54, 84] on span "Booth" at bounding box center [50, 82] width 23 height 6
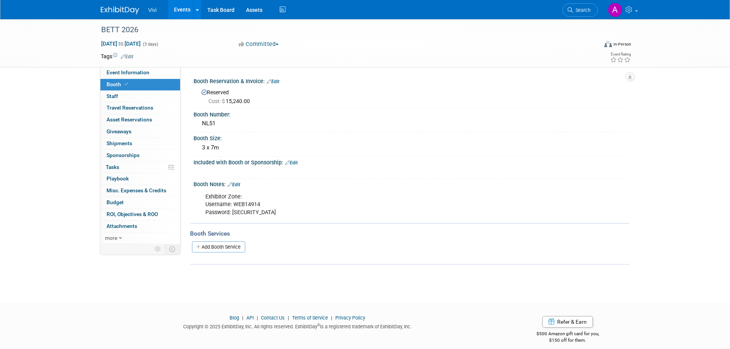
click at [173, 10] on link "Events" at bounding box center [182, 9] width 28 height 19
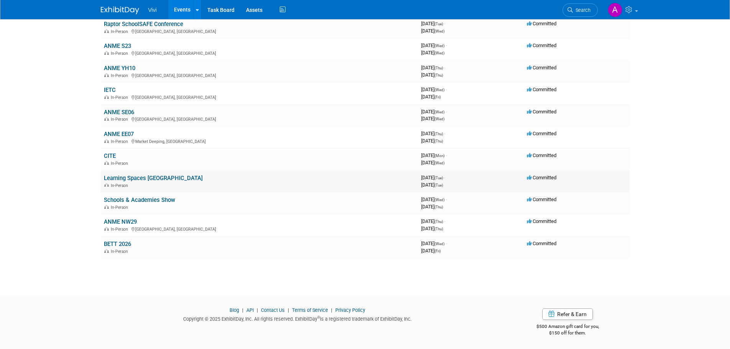
click at [144, 178] on link "Learning Spaces [GEOGRAPHIC_DATA]" at bounding box center [153, 178] width 99 height 7
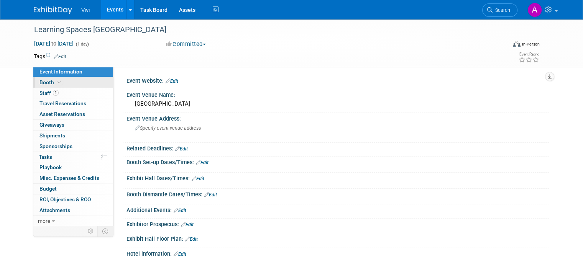
click at [63, 84] on link "Booth" at bounding box center [73, 82] width 80 height 10
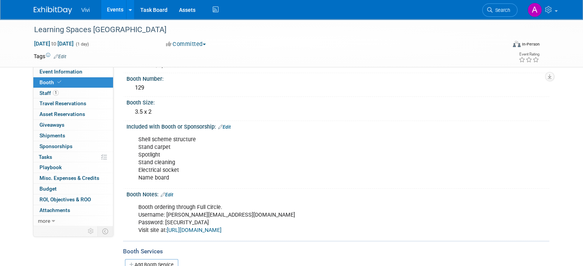
scroll to position [77, 0]
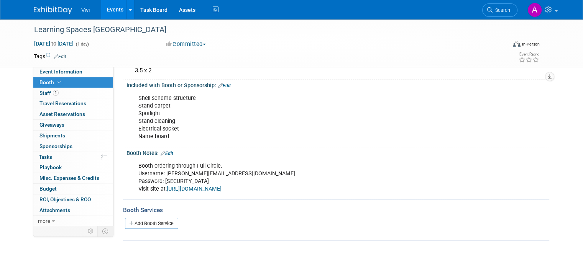
click at [163, 147] on div "Booth Notes: Edit" at bounding box center [337, 152] width 422 height 10
click at [163, 151] on link "Edit" at bounding box center [166, 153] width 13 height 5
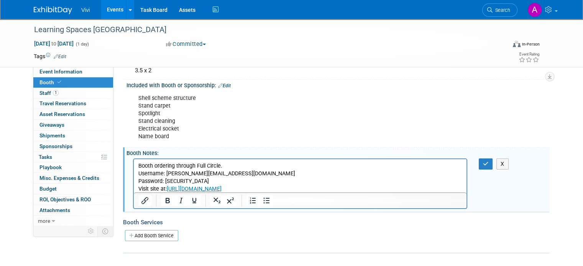
scroll to position [0, 0]
click at [328, 189] on p "Booth ordering through Full Circle. Username: amyb@vivi.io Password: cZK3cytbXz…" at bounding box center [300, 177] width 324 height 31
click at [339, 189] on p "Booth ordering through Full Circle. Username: amyb@vivi.io Password: cZK3cytbXz…" at bounding box center [300, 177] width 324 height 31
click at [339, 188] on p "Booth ordering through Full Circle. Username: amyb@vivi.io Password: cZK3cytbXz…" at bounding box center [300, 177] width 324 height 31
click at [434, 182] on p "Booth ordering through Full Circle. Username: amyb@vivi.io Password: cZK3cytbXz…" at bounding box center [300, 177] width 324 height 31
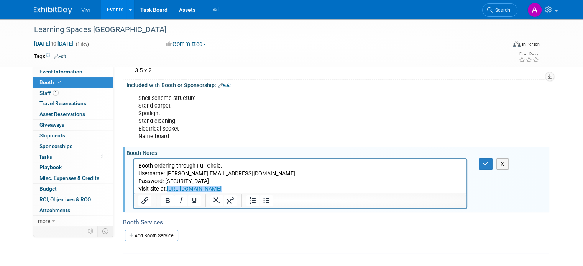
click at [323, 190] on p "Booth ordering through Full Circle. Username: amyb@vivi.io Password: cZK3cytbXz…" at bounding box center [300, 177] width 324 height 31
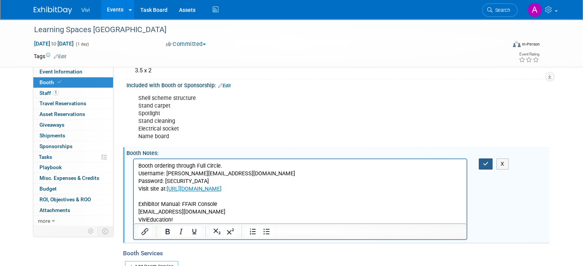
click at [493, 166] on button "button" at bounding box center [485, 164] width 14 height 11
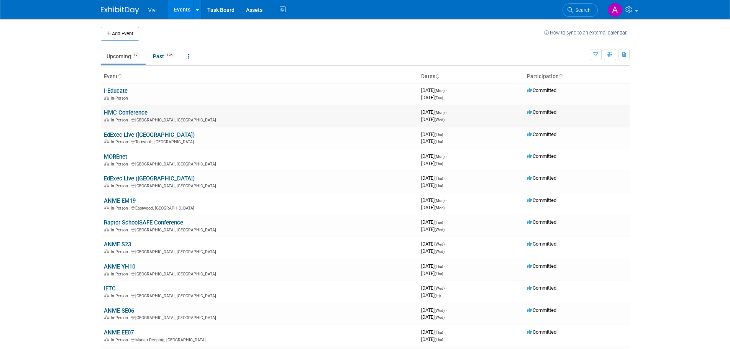
click at [118, 115] on link "HMC Conference" at bounding box center [126, 112] width 44 height 7
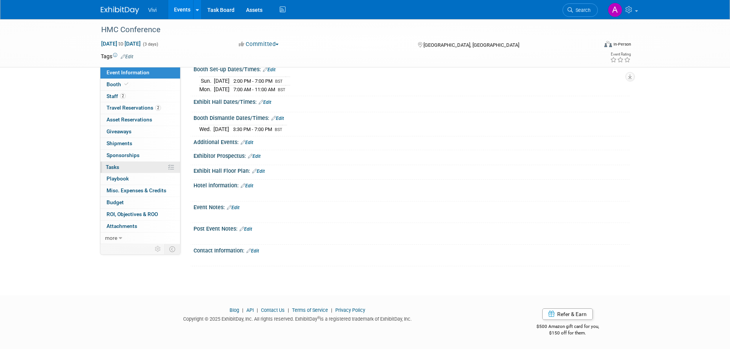
scroll to position [115, 0]
click at [128, 84] on span at bounding box center [126, 84] width 7 height 6
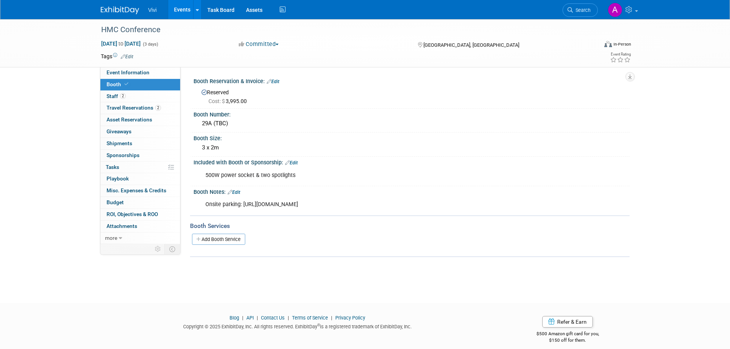
click at [238, 194] on link "Edit" at bounding box center [234, 192] width 13 height 5
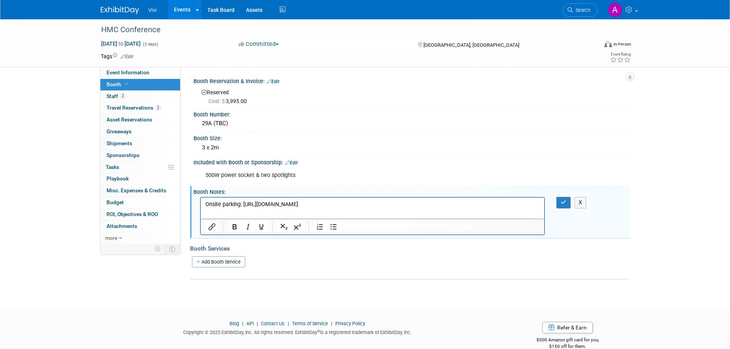
click at [531, 206] on p "Onsite parking: [URL][DOMAIN_NAME]" at bounding box center [372, 205] width 335 height 8
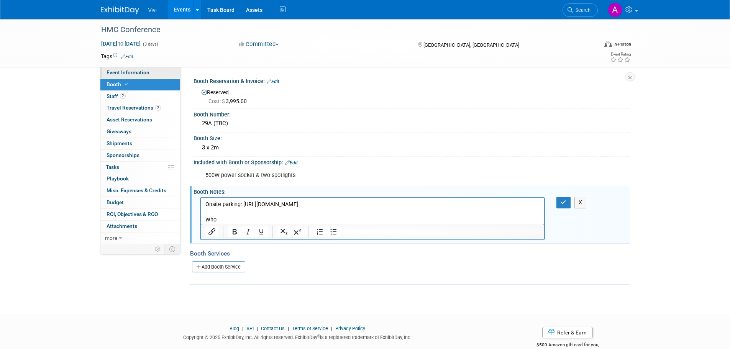
click at [114, 70] on span "Event Information" at bounding box center [127, 72] width 43 height 6
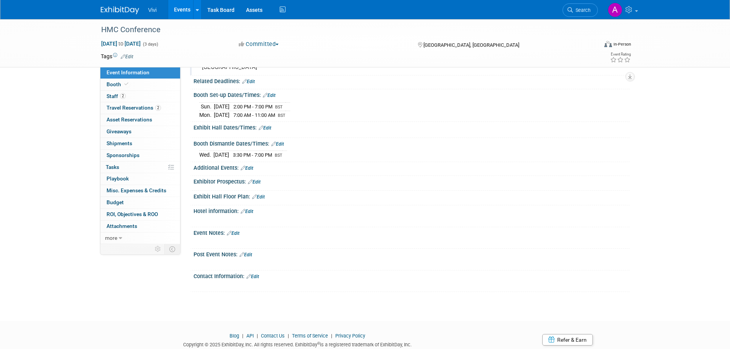
scroll to position [115, 0]
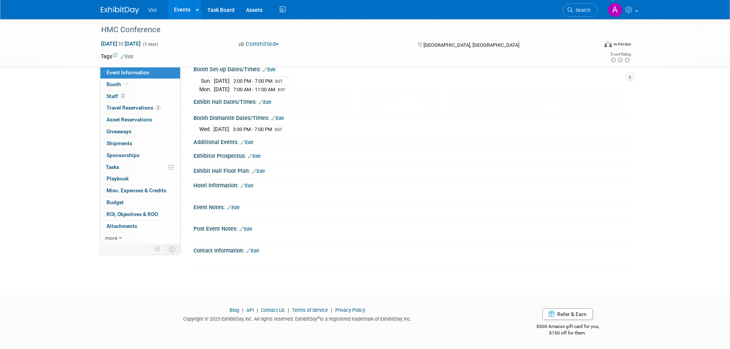
click at [238, 208] on link "Edit" at bounding box center [233, 207] width 13 height 5
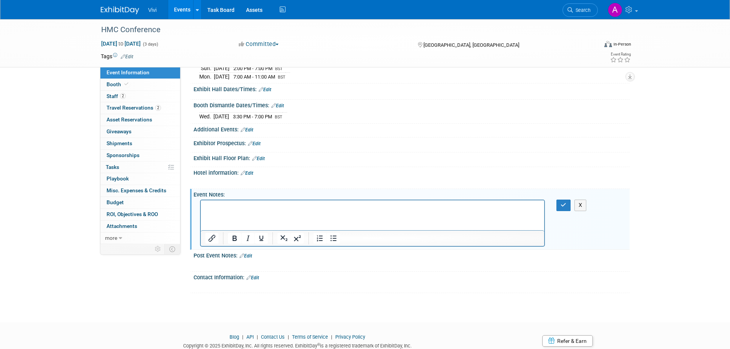
scroll to position [0, 0]
